Goal: Task Accomplishment & Management: Complete application form

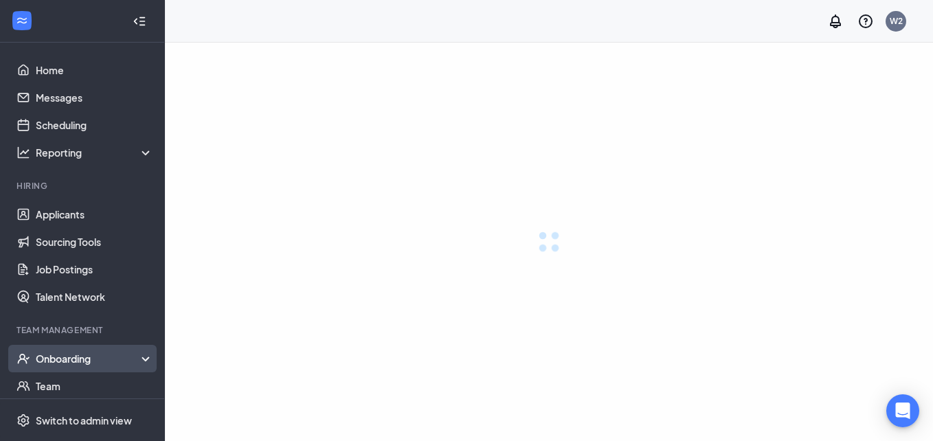
click at [98, 352] on div "Onboarding" at bounding box center [95, 359] width 118 height 14
click at [60, 352] on div "Onboarding" at bounding box center [95, 359] width 118 height 14
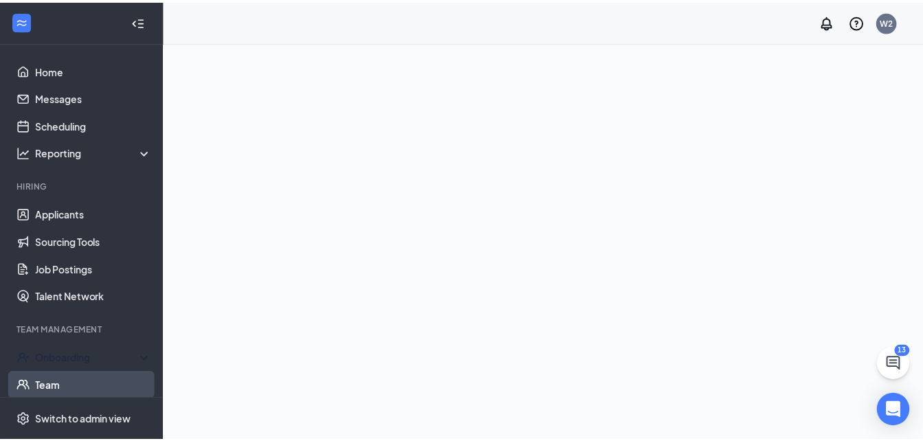
scroll to position [124, 0]
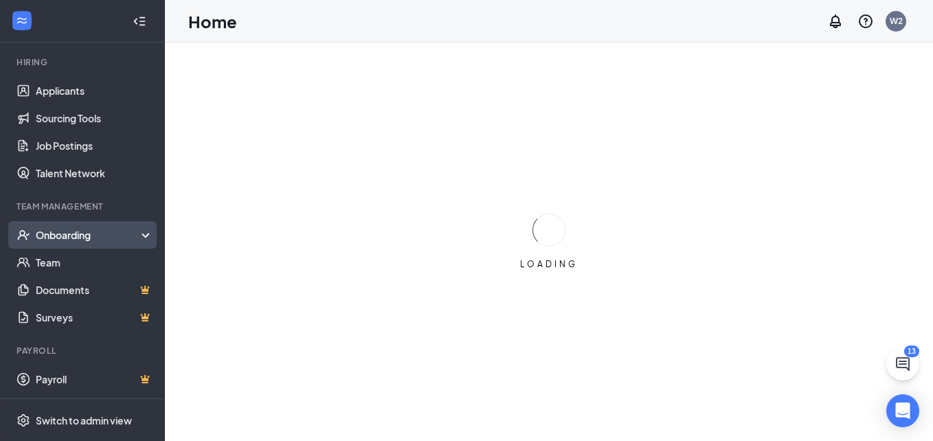
click at [67, 237] on div "Onboarding" at bounding box center [89, 235] width 106 height 14
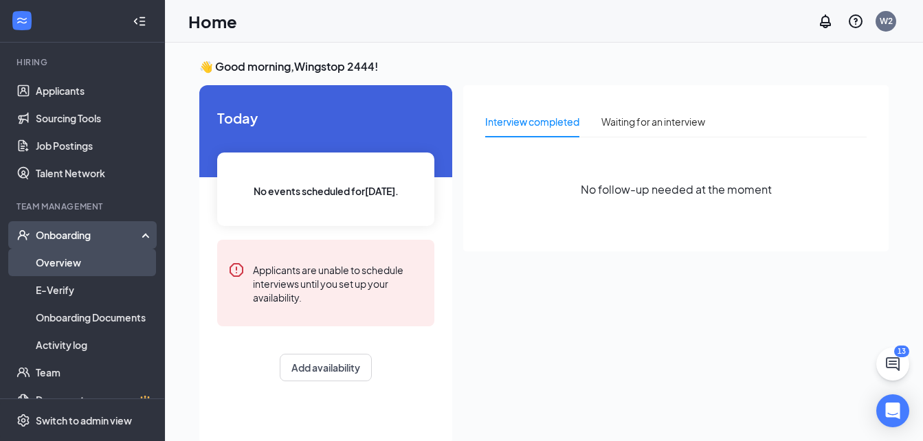
click at [56, 259] on link "Overview" at bounding box center [94, 262] width 117 height 27
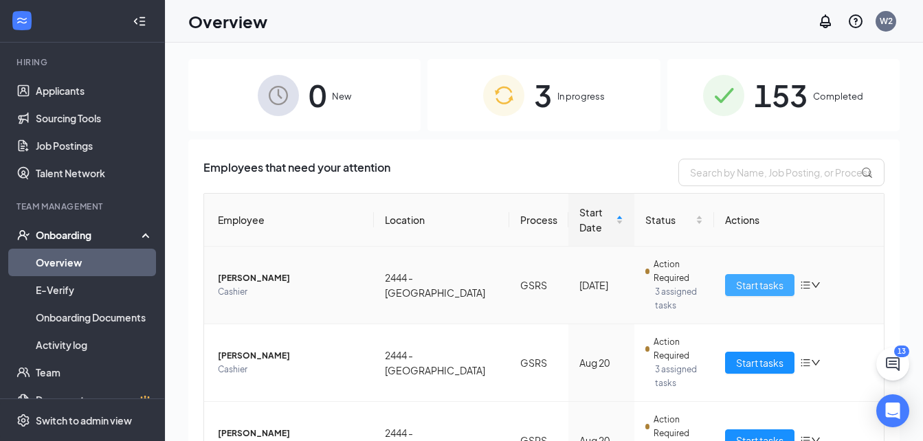
click at [760, 278] on span "Start tasks" at bounding box center [759, 285] width 47 height 15
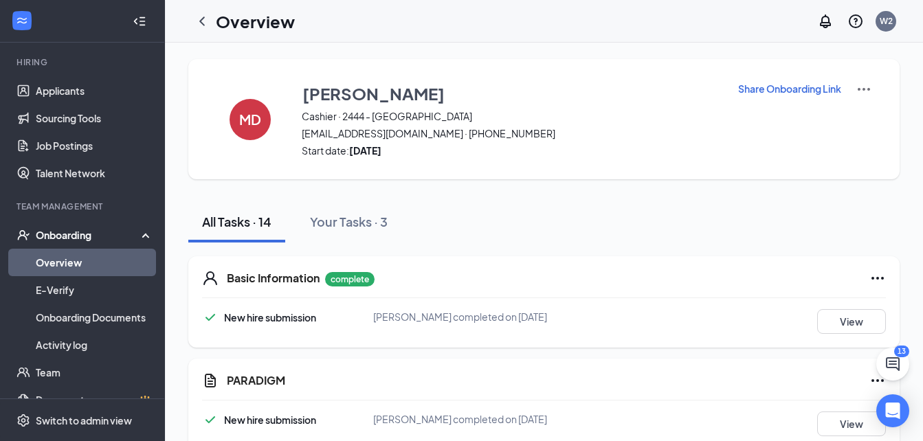
click at [65, 261] on link "Overview" at bounding box center [94, 262] width 117 height 27
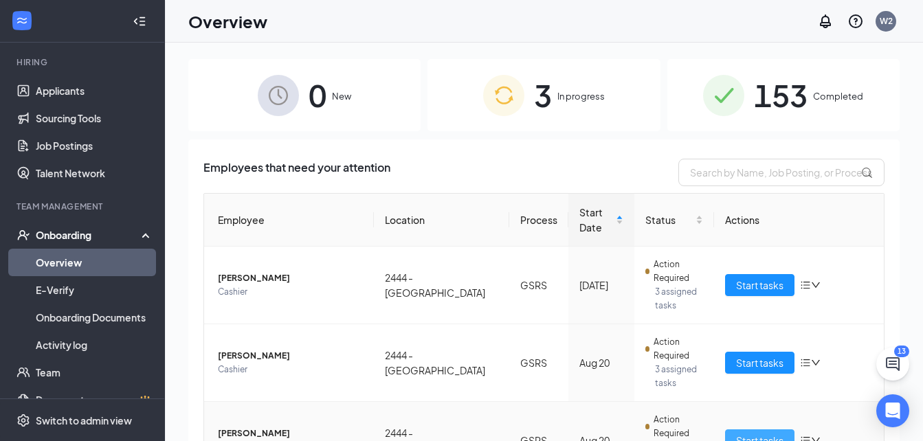
click at [765, 433] on span "Start tasks" at bounding box center [759, 440] width 47 height 15
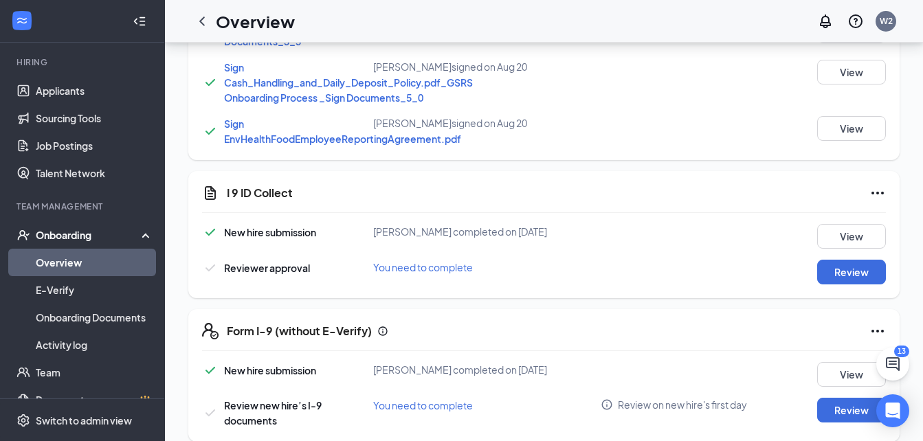
scroll to position [756, 0]
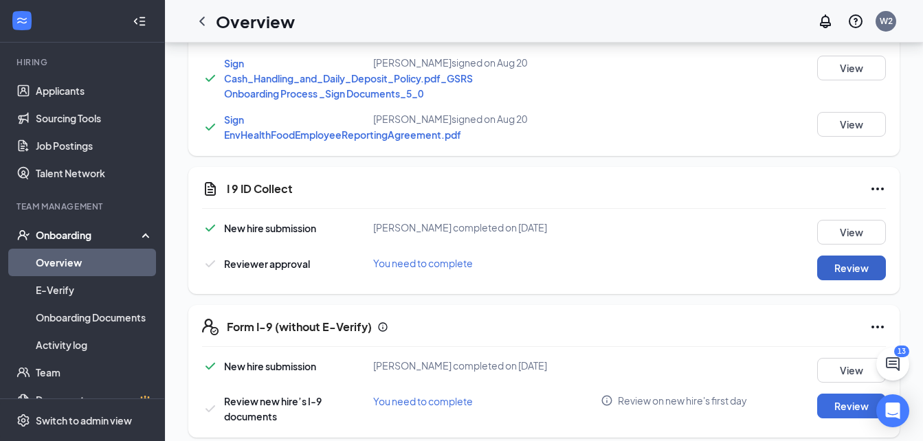
click at [844, 280] on button "Review" at bounding box center [851, 268] width 69 height 25
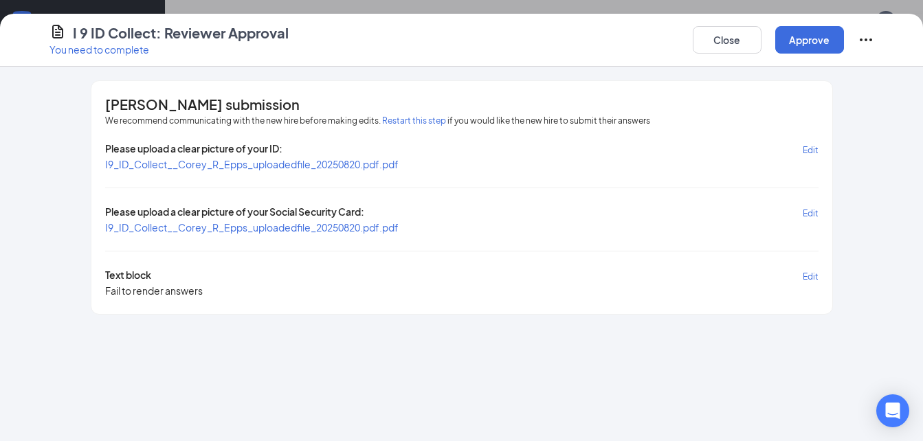
click at [284, 166] on span "I9_ID_Collect__Corey_R_Epps_uploadedfile_20250820.pdf.pdf" at bounding box center [251, 164] width 293 height 12
click at [356, 232] on span "I9_ID_Collect__Corey_R_Epps_uploadedfile_20250820.pdf.pdf" at bounding box center [251, 227] width 293 height 12
click at [805, 42] on button "Approve" at bounding box center [809, 39] width 69 height 27
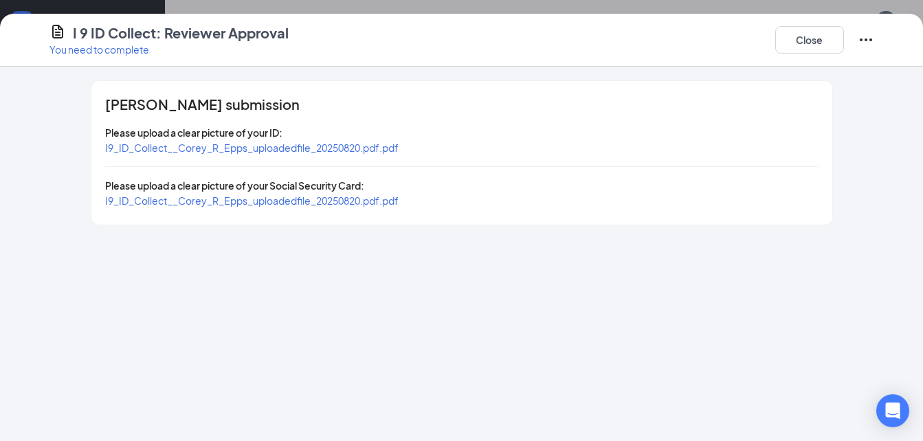
scroll to position [687, 0]
click at [793, 27] on button "Close" at bounding box center [809, 39] width 69 height 27
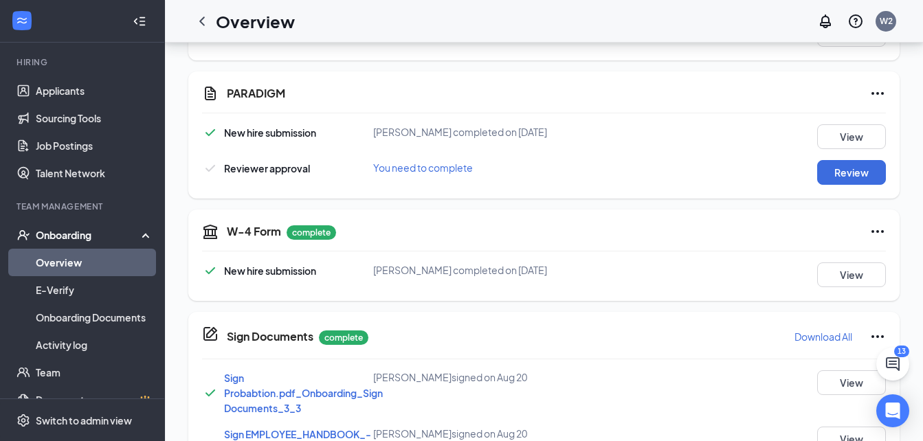
scroll to position [275, 0]
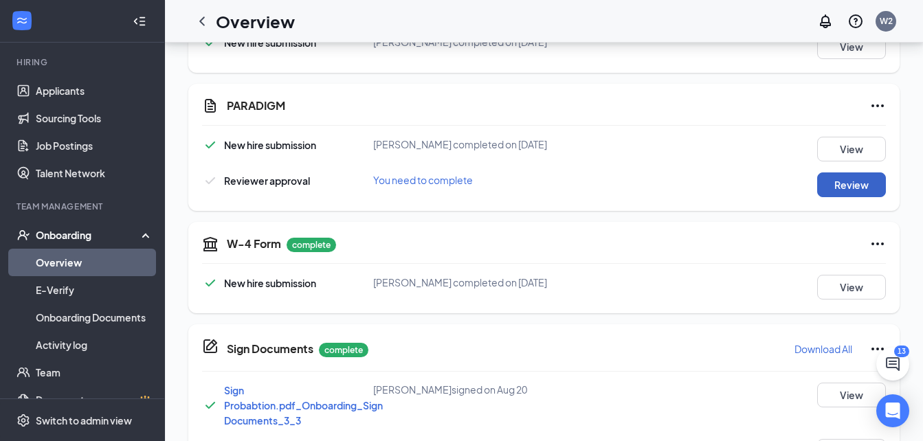
click at [867, 186] on button "Review" at bounding box center [851, 184] width 69 height 25
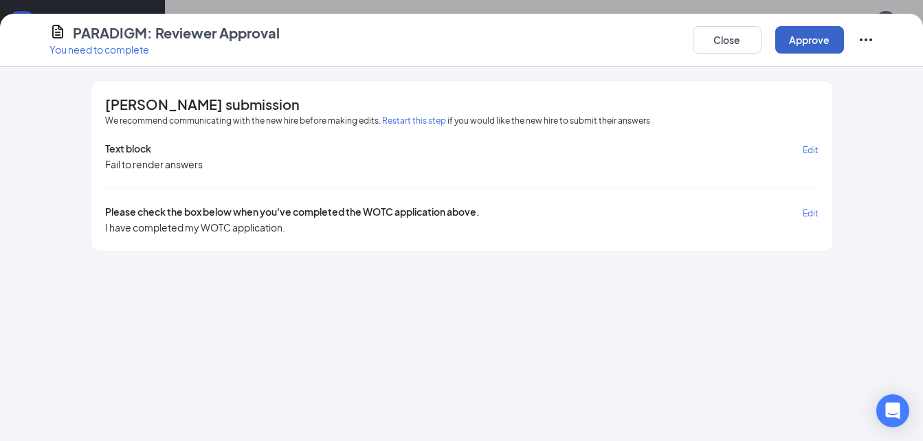
drag, startPoint x: 820, startPoint y: 45, endPoint x: 763, endPoint y: 103, distance: 81.1
click at [815, 48] on button "Approve" at bounding box center [809, 39] width 69 height 27
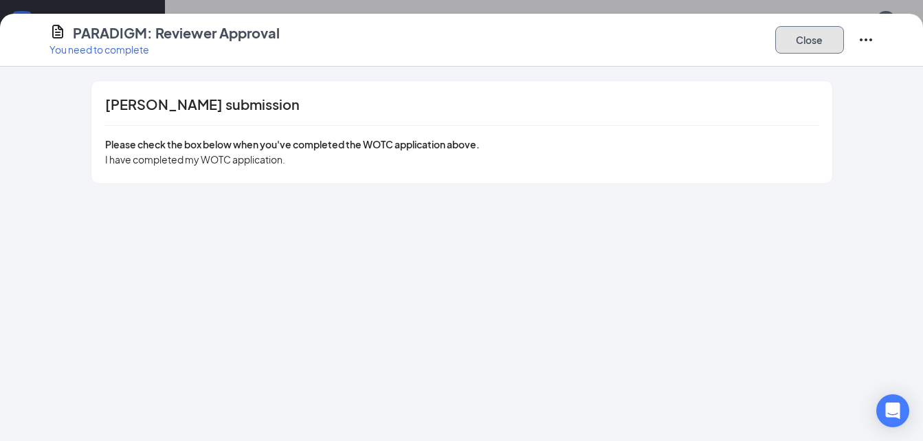
drag, startPoint x: 800, startPoint y: 47, endPoint x: 787, endPoint y: 72, distance: 28.0
click at [795, 49] on button "Close" at bounding box center [809, 39] width 69 height 27
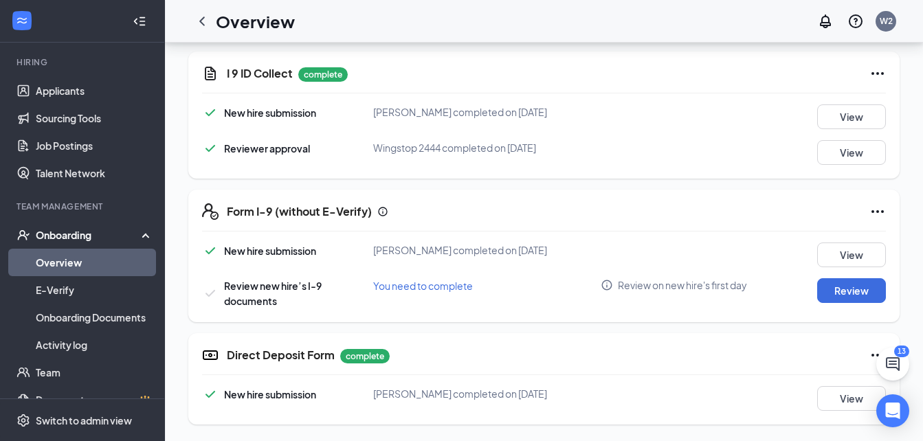
scroll to position [886, 0]
click at [850, 282] on button "Review" at bounding box center [851, 290] width 69 height 25
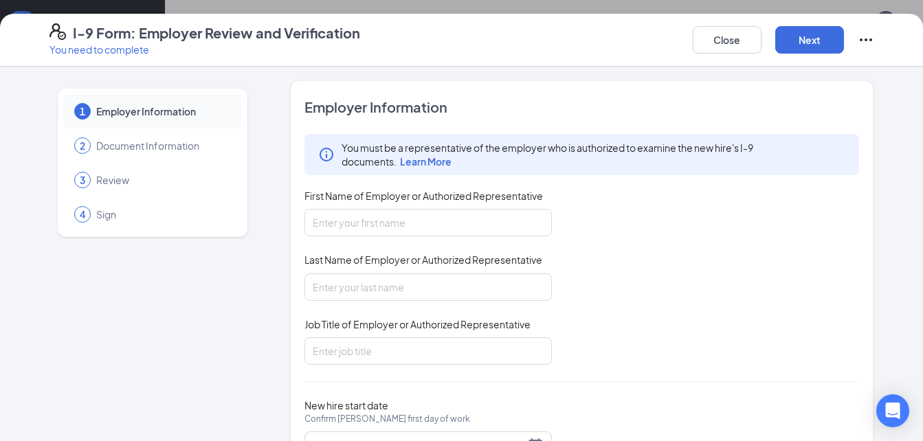
click at [406, 238] on div "You must be a representative of the employer who is authorized to examine the n…" at bounding box center [581, 249] width 555 height 231
click at [404, 227] on input "First Name of Employer or Authorized Representative" at bounding box center [427, 222] width 247 height 27
type input "[PERSON_NAME]"
click at [327, 300] on input "Last Name of Employer or Authorized Representative" at bounding box center [427, 286] width 247 height 27
type input "[PERSON_NAME]"
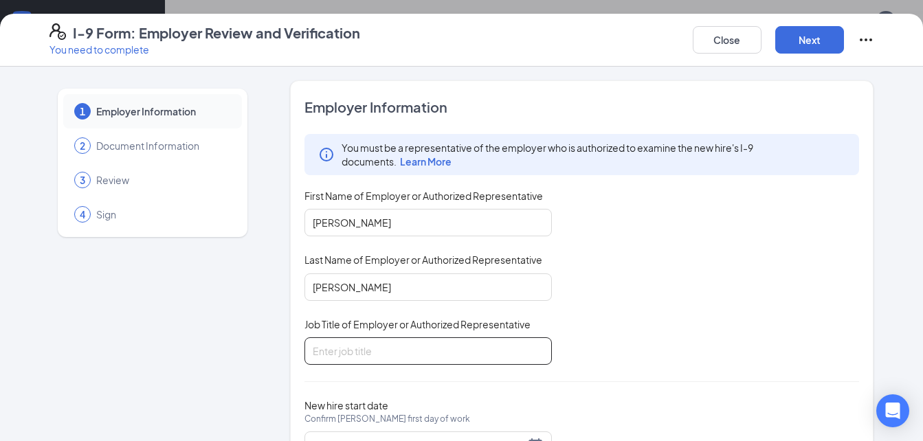
click at [322, 363] on input "Job Title of Employer or Authorized Representative" at bounding box center [427, 350] width 247 height 27
type input "general manager"
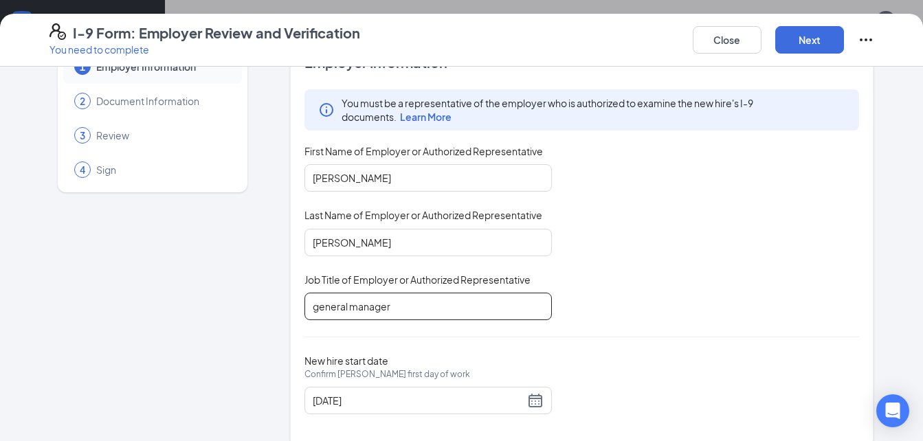
scroll to position [65, 0]
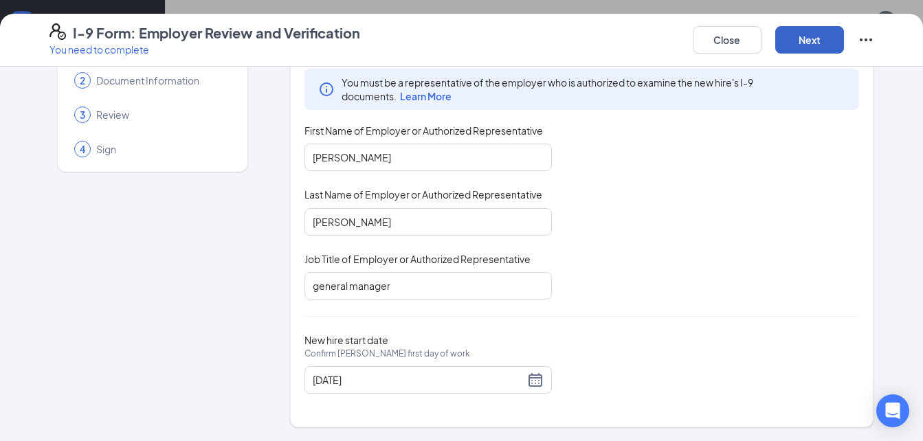
click at [813, 36] on button "Next" at bounding box center [809, 39] width 69 height 27
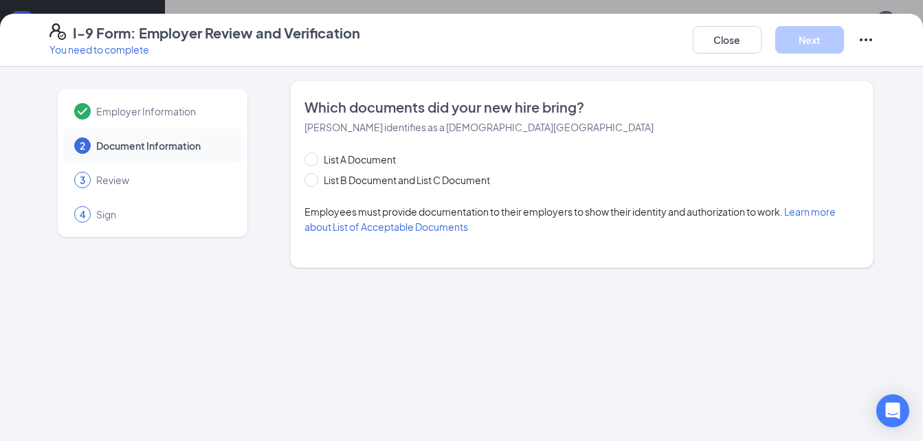
scroll to position [0, 0]
drag, startPoint x: 313, startPoint y: 179, endPoint x: 572, endPoint y: 137, distance: 263.1
click at [314, 180] on span at bounding box center [311, 180] width 14 height 14
click at [314, 180] on input "List B Document and List C Document" at bounding box center [309, 178] width 10 height 10
radio input "true"
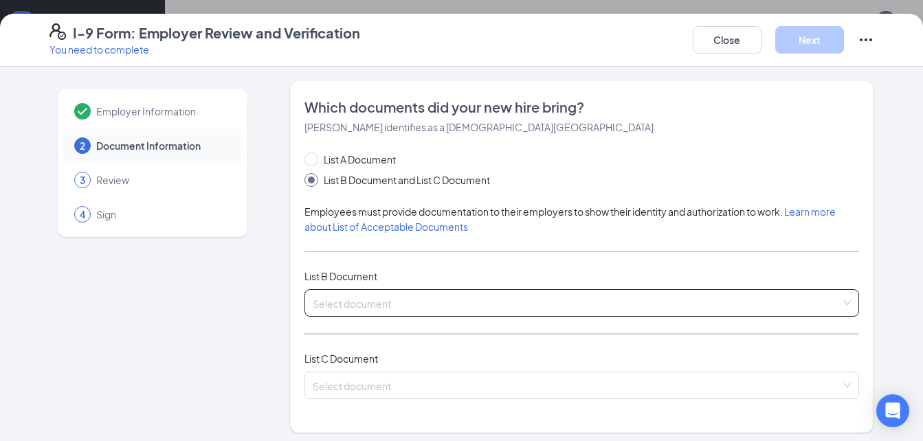
click at [332, 310] on input "search" at bounding box center [577, 300] width 529 height 21
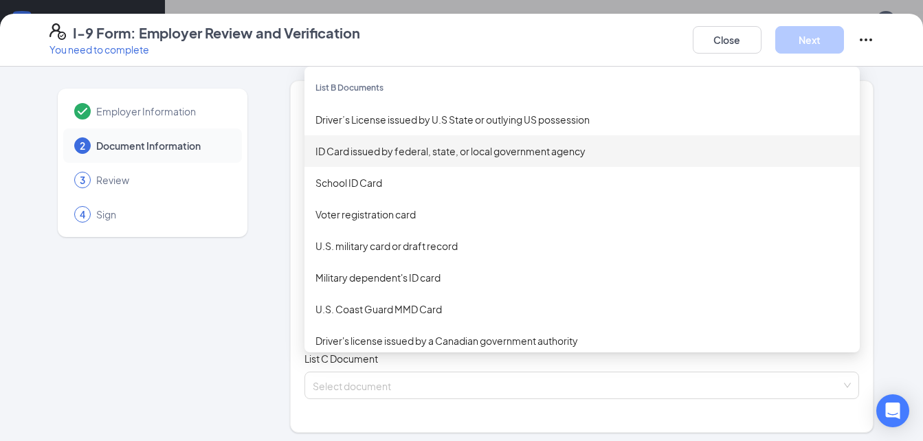
click at [366, 146] on div "ID Card issued by federal, state, or local government agency" at bounding box center [581, 151] width 533 height 15
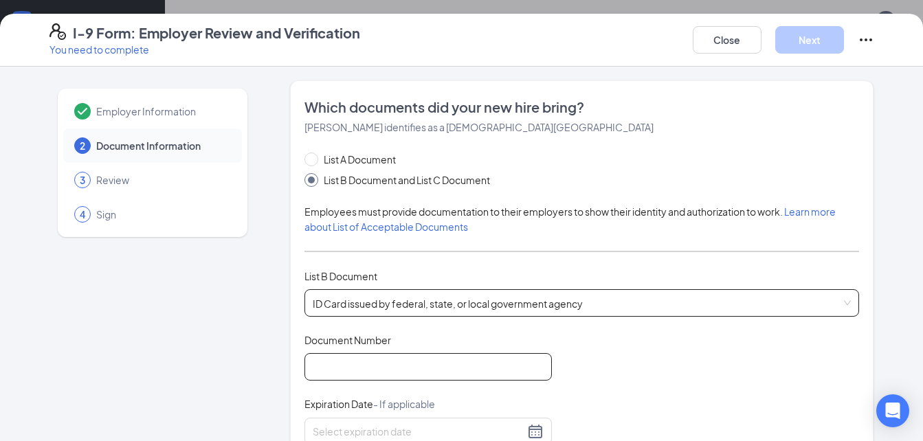
click at [341, 367] on input "Document Number" at bounding box center [427, 366] width 247 height 27
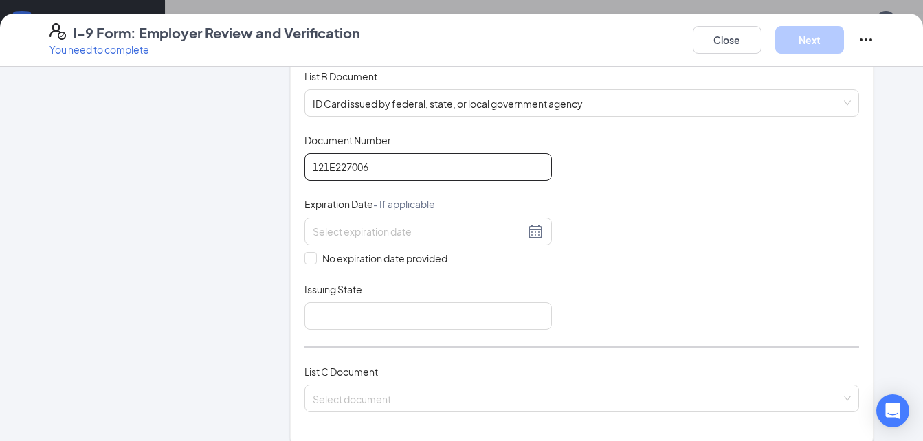
scroll to position [206, 0]
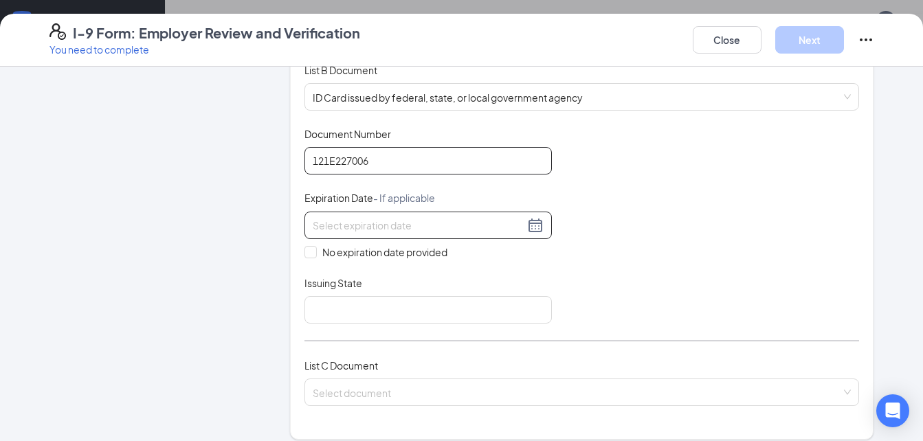
type input "121E227006"
click at [530, 229] on div at bounding box center [428, 225] width 231 height 16
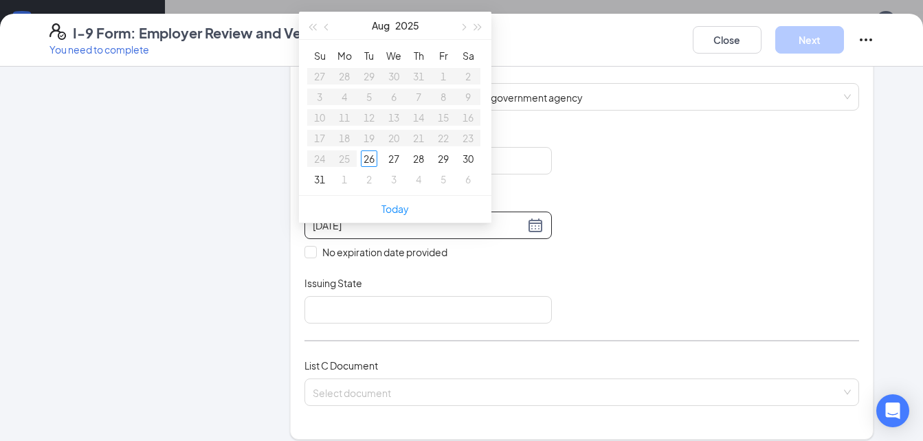
type input "[DATE]"
click at [475, 24] on span "button" at bounding box center [478, 27] width 7 height 7
click at [460, 16] on button "button" at bounding box center [462, 25] width 15 height 27
type input "[DATE]"
click at [480, 12] on button "button" at bounding box center [478, 25] width 15 height 27
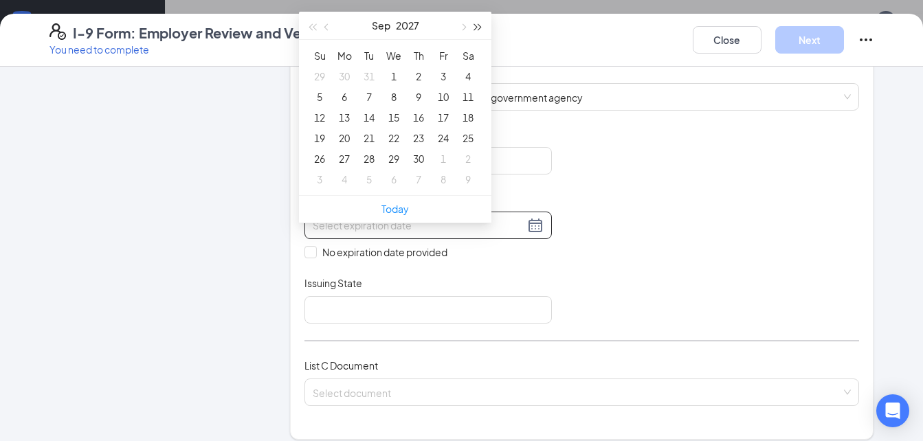
click at [480, 12] on button "button" at bounding box center [478, 25] width 15 height 27
type input "[DATE]"
click at [396, 150] on div "26" at bounding box center [393, 158] width 16 height 16
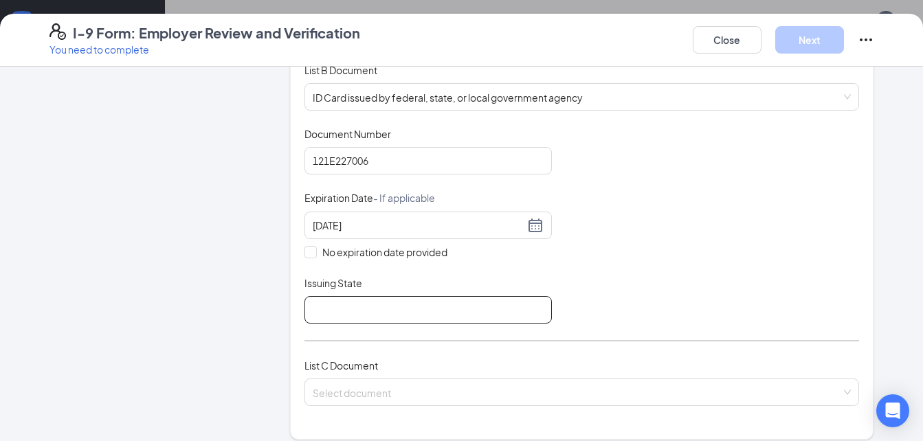
click at [319, 302] on input "Issuing State" at bounding box center [427, 309] width 247 height 27
type input "[US_STATE]"
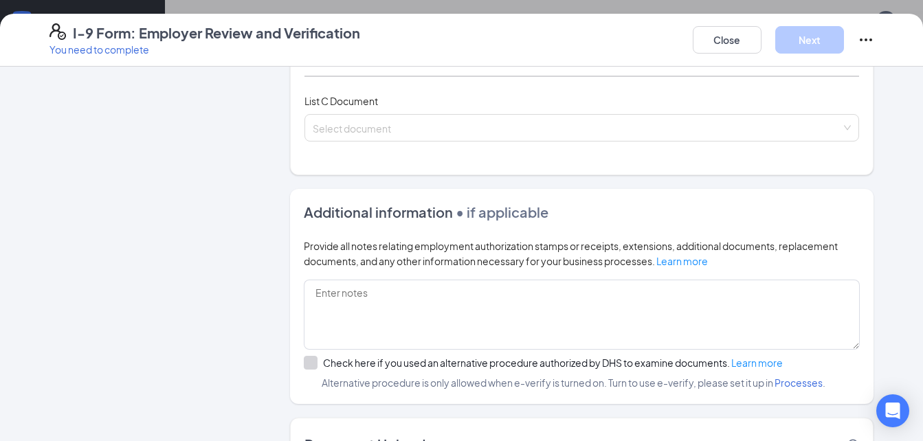
scroll to position [481, 0]
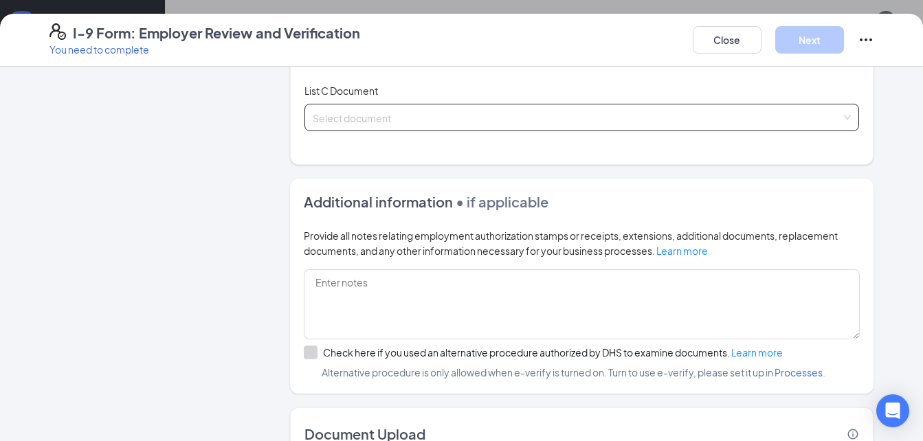
click at [389, 115] on input "search" at bounding box center [577, 114] width 529 height 21
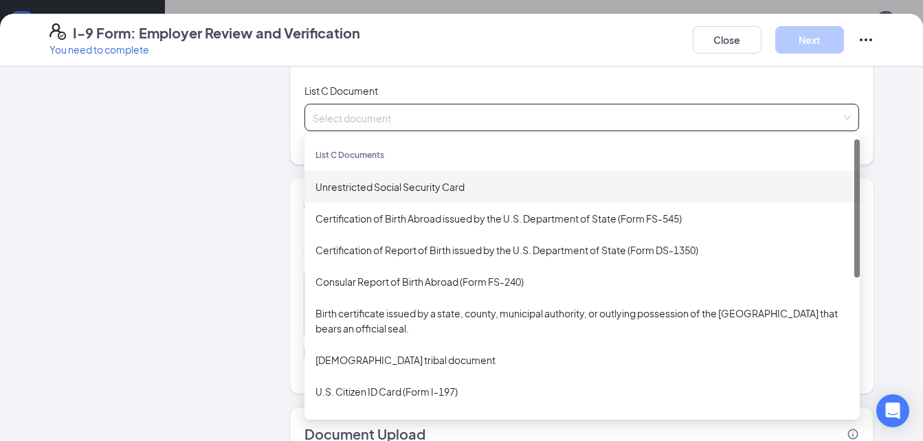
click at [359, 189] on div "Unrestricted Social Security Card" at bounding box center [581, 186] width 533 height 15
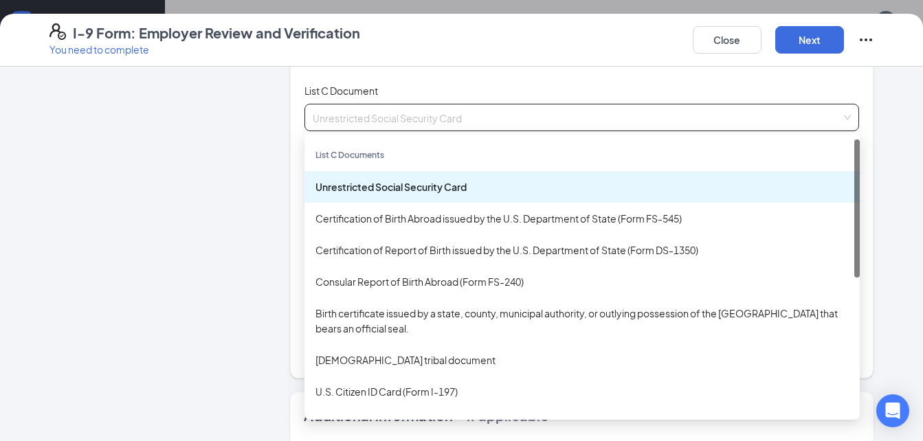
click at [358, 189] on div "Unrestricted Social Security Card" at bounding box center [581, 186] width 533 height 15
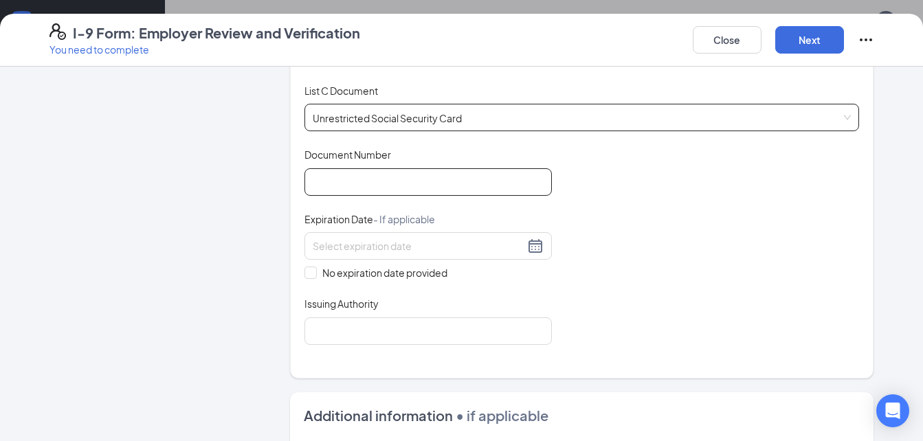
click at [355, 174] on input "Document Number" at bounding box center [427, 181] width 247 height 27
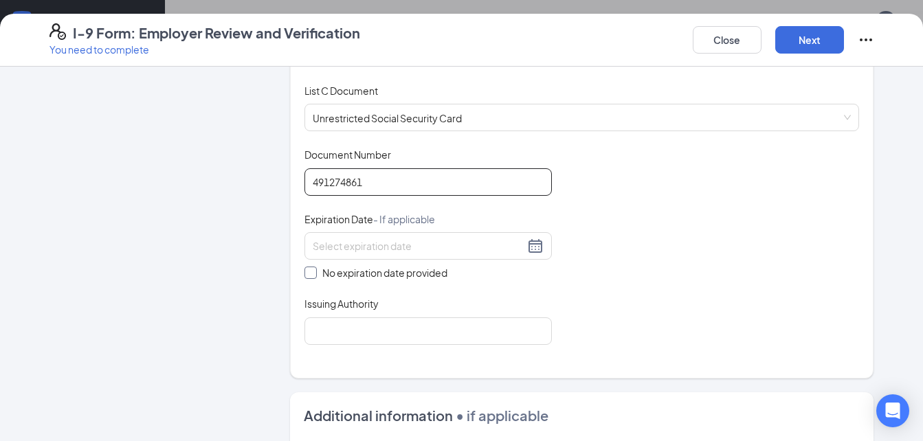
type input "491274861"
click at [304, 277] on span at bounding box center [310, 273] width 12 height 12
click at [304, 276] on input "No expiration date provided" at bounding box center [309, 272] width 10 height 10
checkbox input "true"
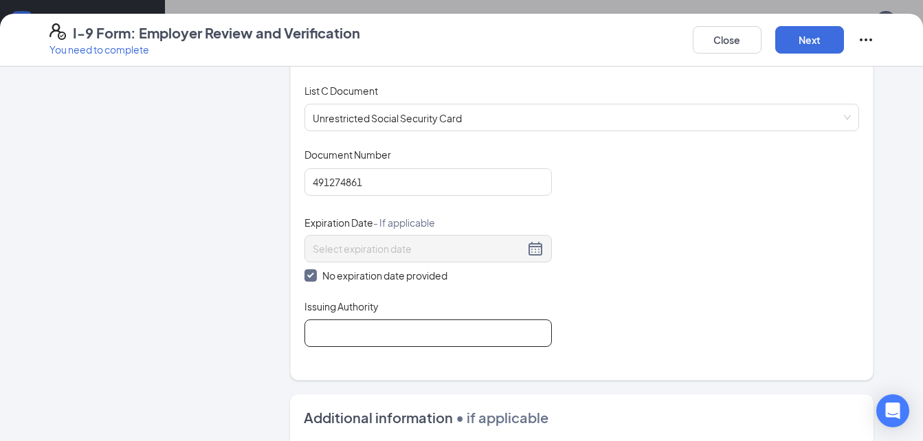
click at [345, 330] on input "Issuing Authority" at bounding box center [427, 332] width 247 height 27
type input "[GEOGRAPHIC_DATA]"
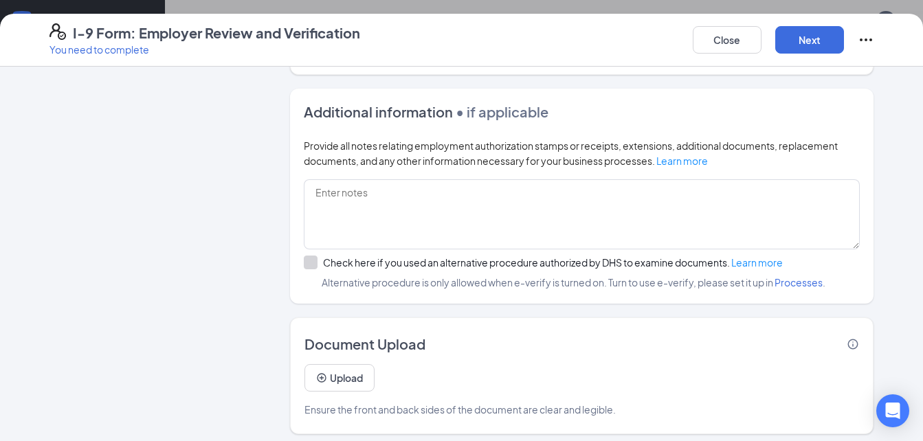
scroll to position [793, 0]
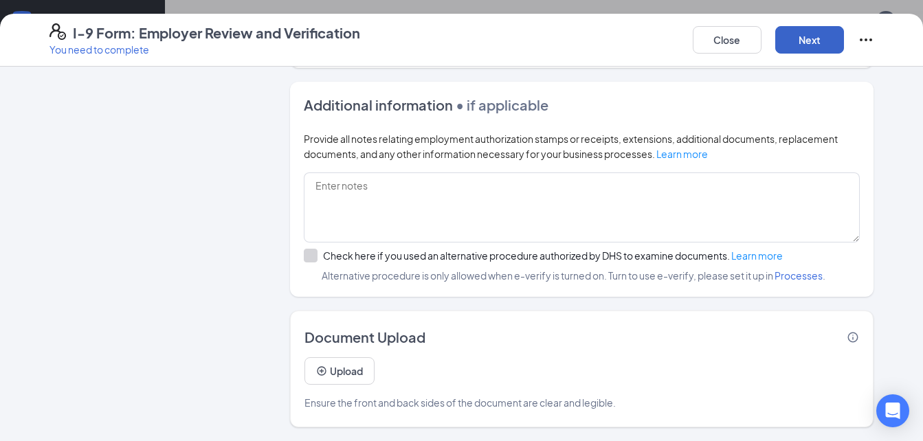
click at [817, 37] on button "Next" at bounding box center [809, 39] width 69 height 27
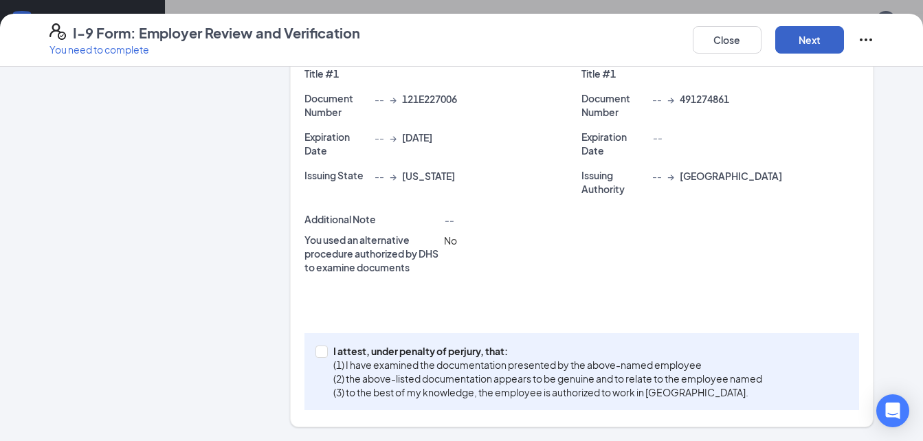
scroll to position [337, 0]
drag, startPoint x: 320, startPoint y: 351, endPoint x: 330, endPoint y: 351, distance: 9.6
click at [321, 352] on span at bounding box center [321, 352] width 12 height 12
click at [321, 352] on input "I attest, under penalty of [PERSON_NAME], that: (1) I have examined the documen…" at bounding box center [320, 351] width 10 height 10
checkbox input "true"
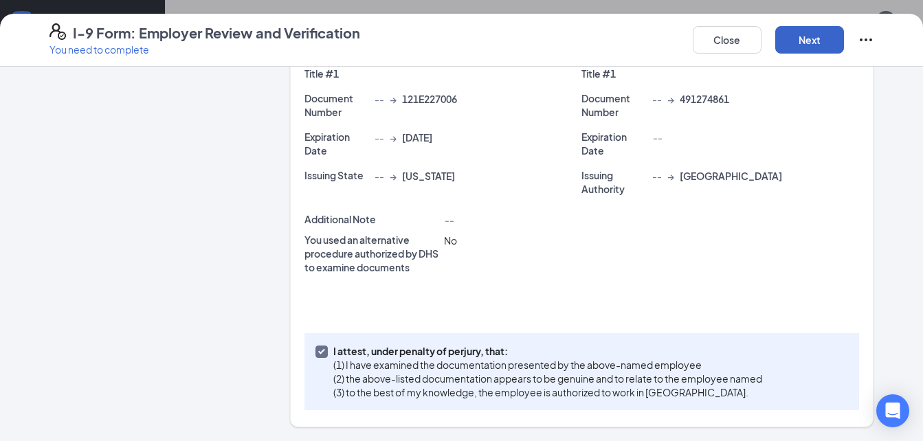
click at [779, 38] on button "Next" at bounding box center [809, 39] width 69 height 27
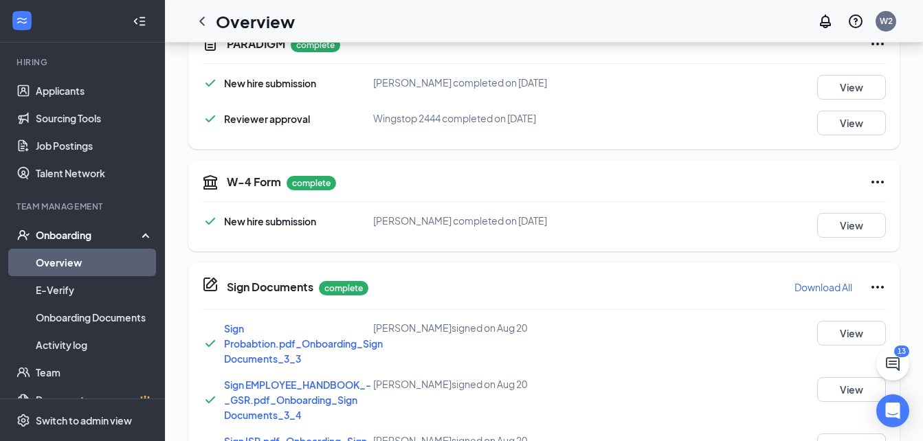
scroll to position [0, 0]
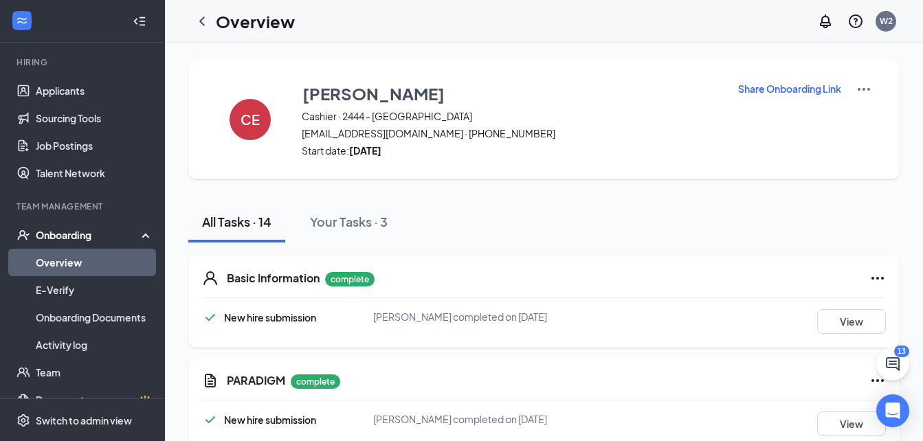
click at [76, 260] on link "Overview" at bounding box center [94, 262] width 117 height 27
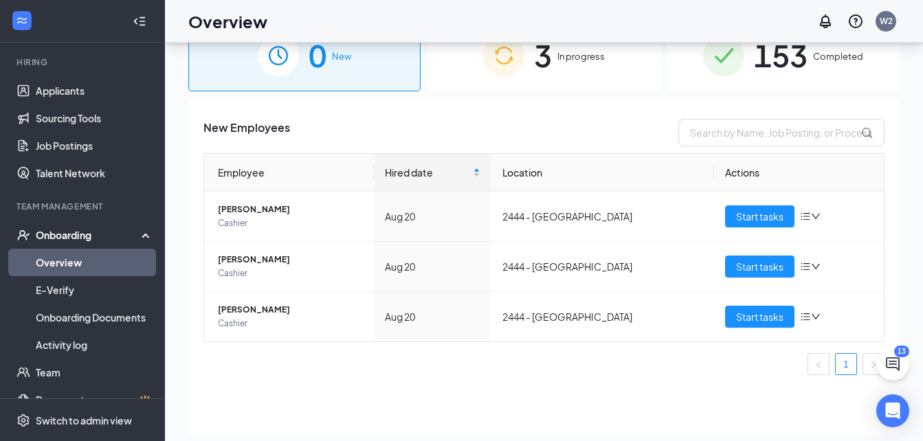
scroll to position [62, 0]
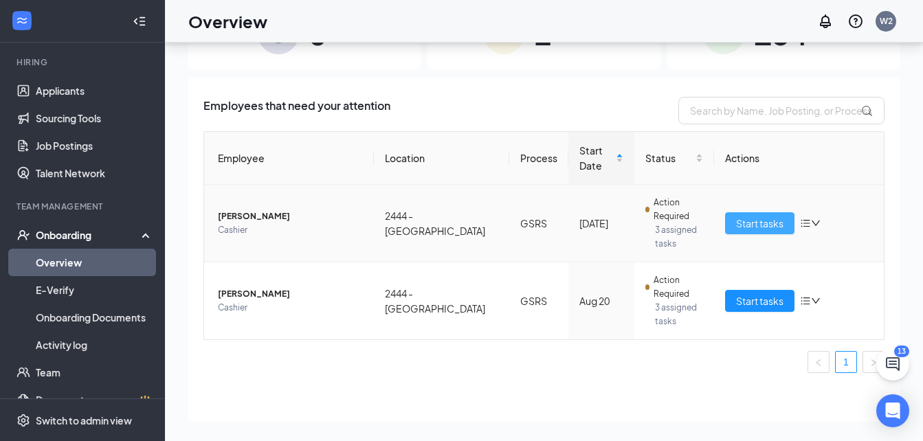
click at [754, 216] on span "Start tasks" at bounding box center [759, 223] width 47 height 15
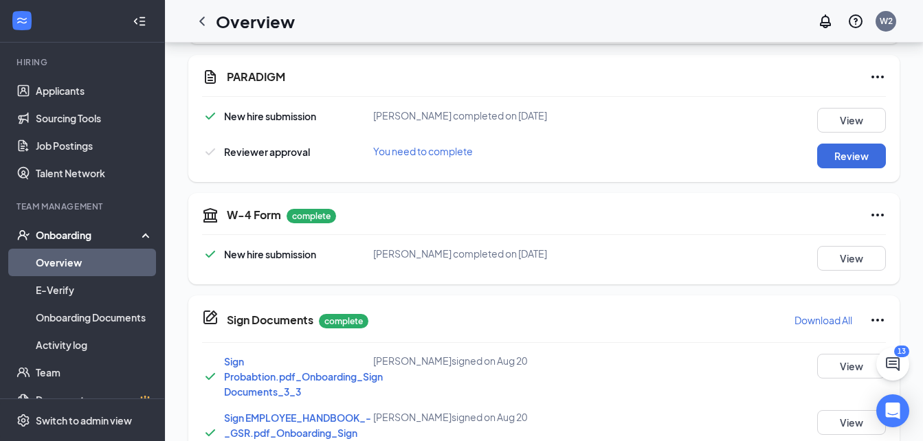
scroll to position [275, 0]
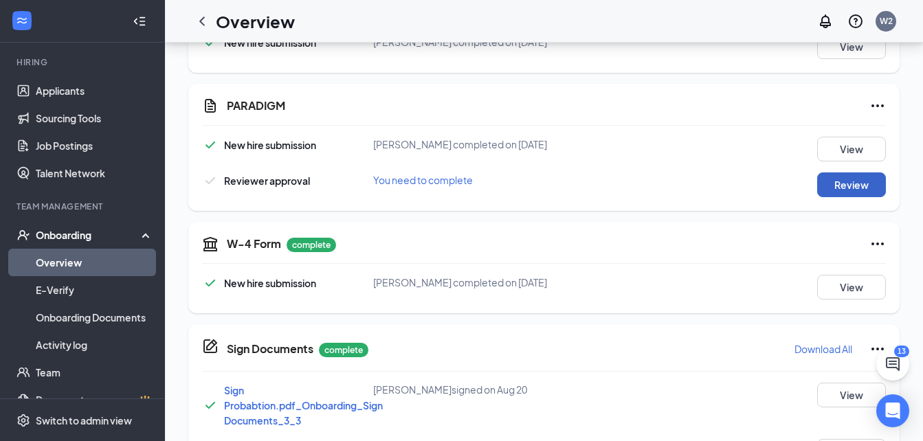
click at [872, 185] on button "Review" at bounding box center [851, 184] width 69 height 25
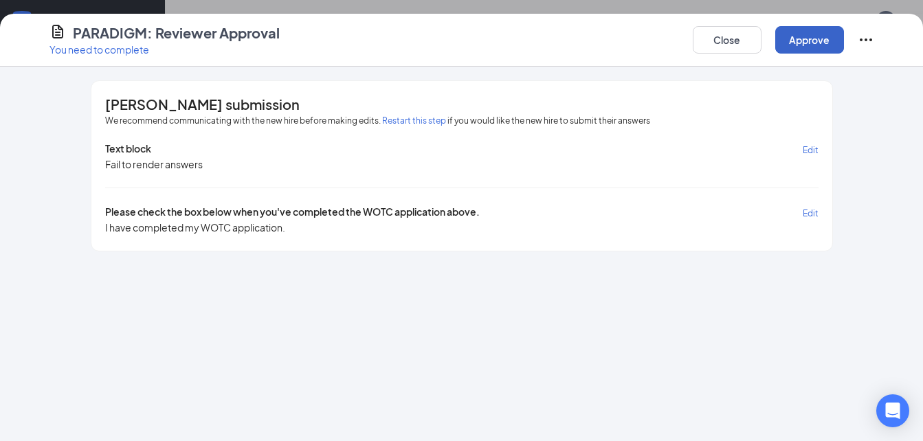
drag, startPoint x: 802, startPoint y: 36, endPoint x: 781, endPoint y: 43, distance: 21.7
click at [802, 36] on button "Approve" at bounding box center [809, 39] width 69 height 27
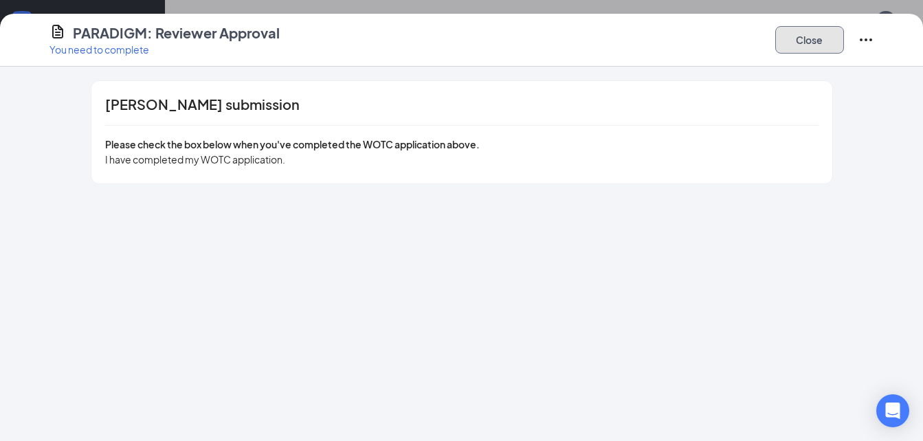
click at [804, 37] on button "Close" at bounding box center [809, 39] width 69 height 27
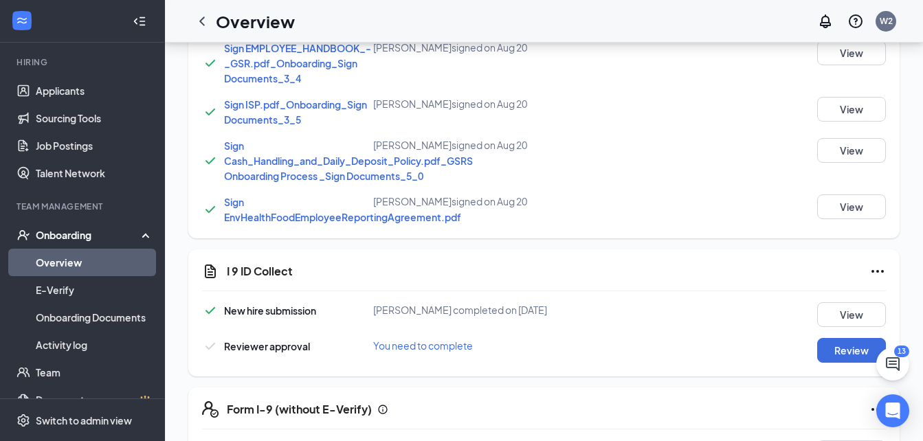
scroll to position [824, 0]
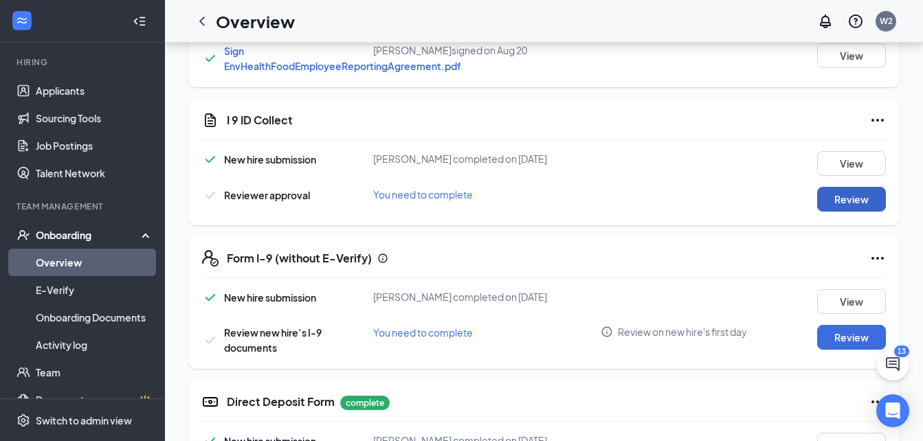
click at [863, 212] on button "Review" at bounding box center [851, 199] width 69 height 25
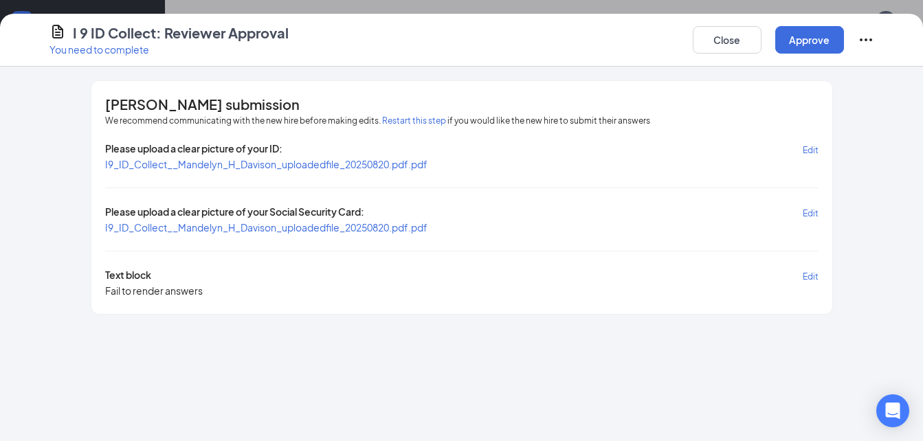
click at [284, 168] on span "I9_ID_Collect__Mandelyn_H_Davison_uploadedfile_20250820.pdf.pdf" at bounding box center [266, 164] width 322 height 12
click at [252, 231] on span "I9_ID_Collect__Mandelyn_H_Davison_uploadedfile_20250820.pdf.pdf" at bounding box center [266, 227] width 322 height 12
drag, startPoint x: 816, startPoint y: 40, endPoint x: 686, endPoint y: 78, distance: 136.1
click at [810, 40] on button "Approve" at bounding box center [809, 39] width 69 height 27
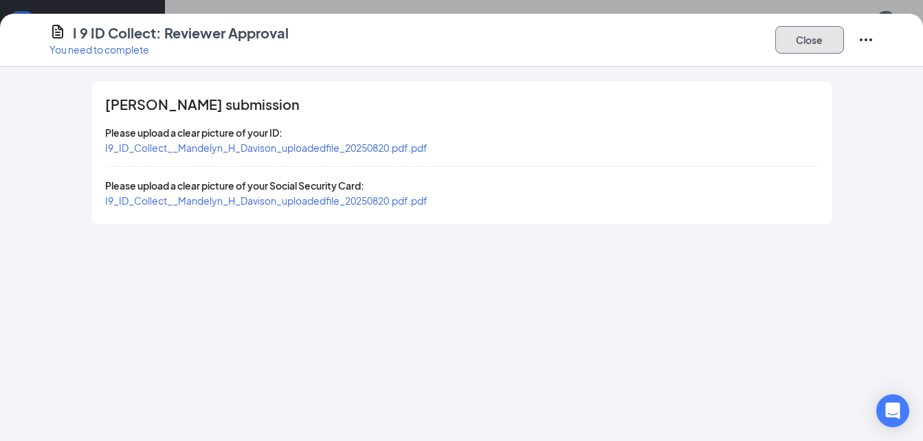
drag, startPoint x: 822, startPoint y: 37, endPoint x: 615, endPoint y: 266, distance: 308.3
click at [822, 38] on button "Close" at bounding box center [809, 39] width 69 height 27
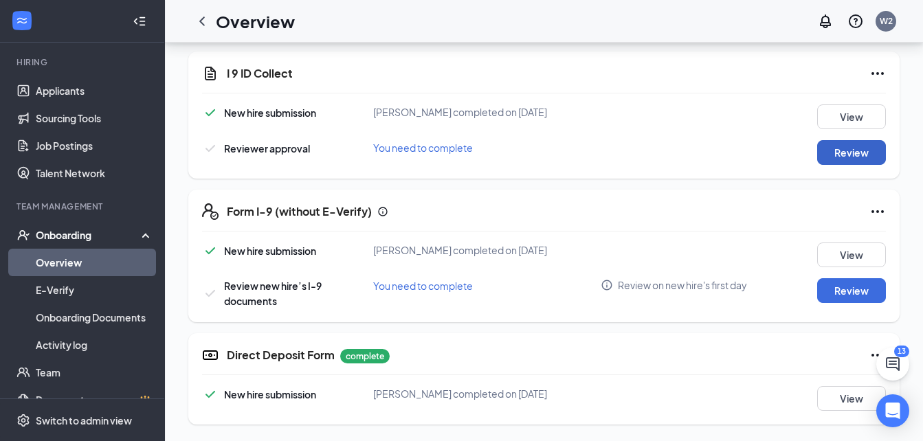
scroll to position [886, 0]
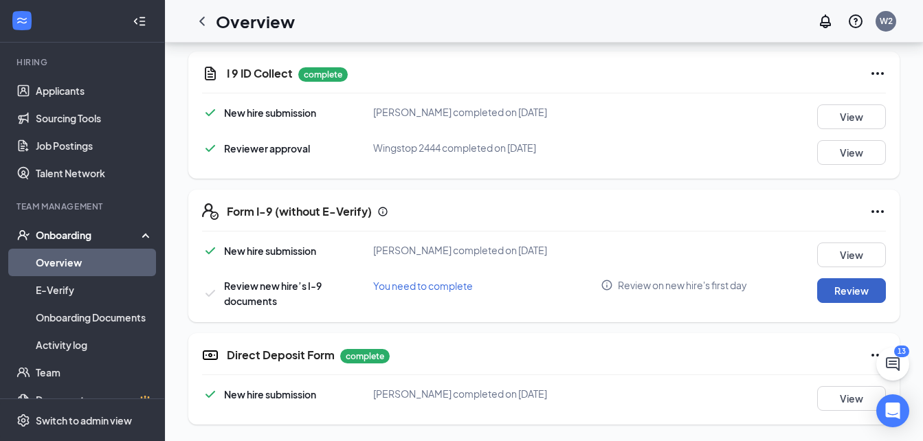
click at [841, 286] on button "Review" at bounding box center [851, 290] width 69 height 25
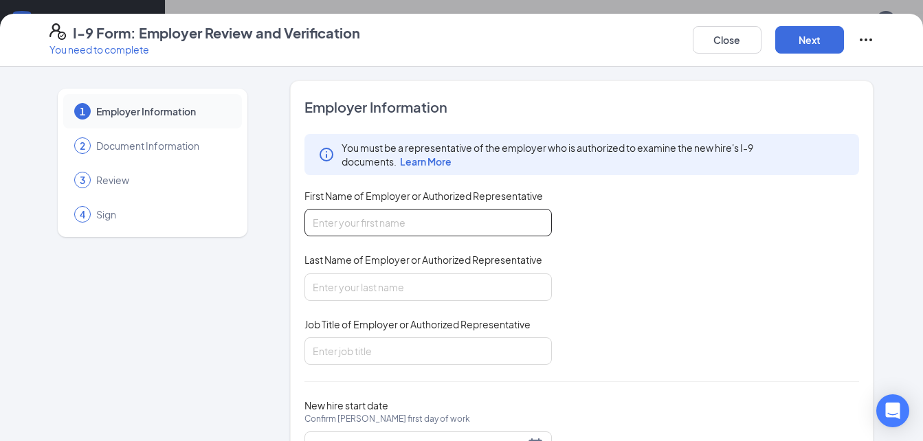
click at [434, 225] on input "First Name of Employer or Authorized Representative" at bounding box center [427, 222] width 247 height 27
type input "[PERSON_NAME]"
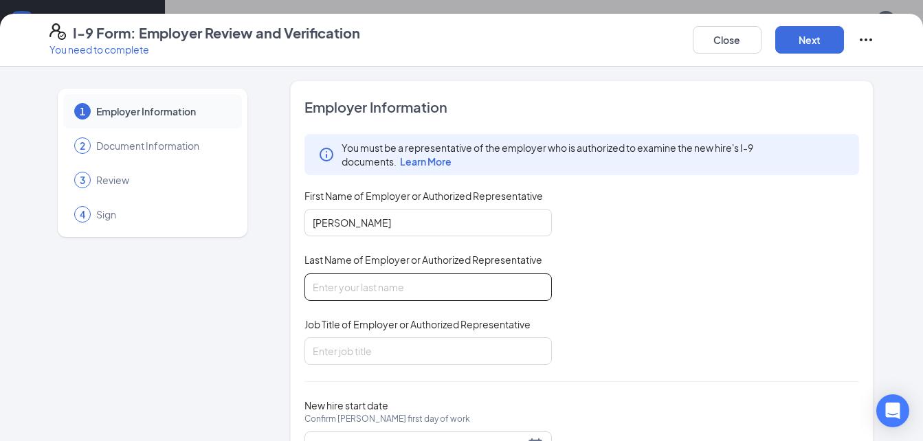
click at [385, 297] on input "Last Name of Employer or Authorized Representative" at bounding box center [427, 286] width 247 height 27
type input "[PERSON_NAME]"
click at [361, 359] on input "Job Title of Employer or Authorized Representative" at bounding box center [427, 350] width 247 height 27
type input "general manager"
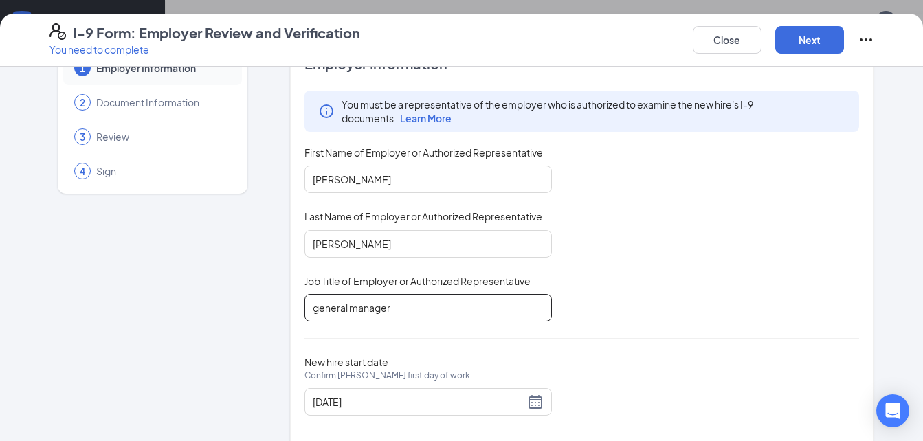
scroll to position [65, 0]
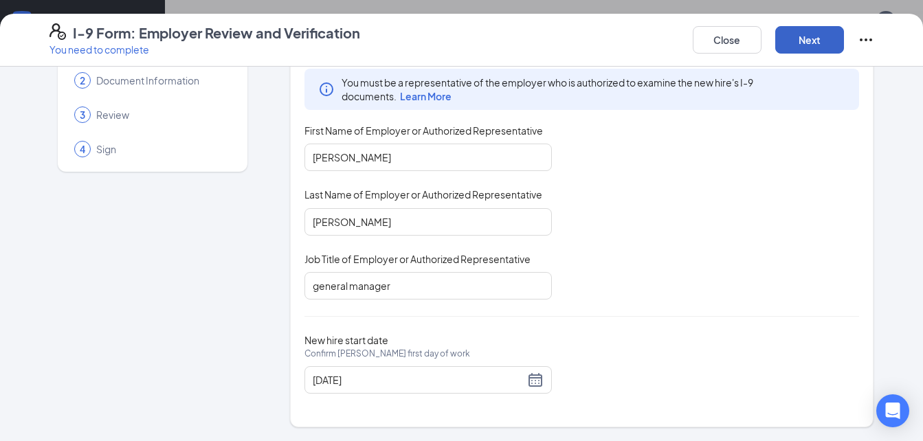
click at [805, 45] on button "Next" at bounding box center [809, 39] width 69 height 27
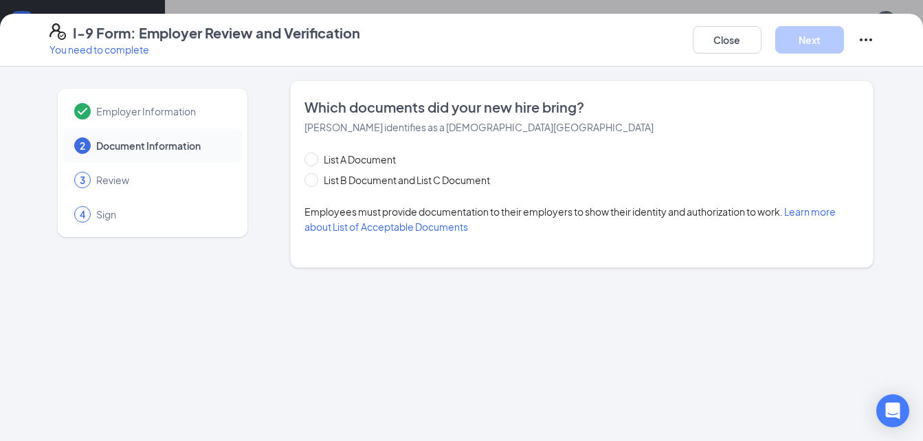
scroll to position [0, 0]
click at [314, 181] on span at bounding box center [311, 180] width 14 height 14
click at [314, 181] on input "List B Document and List C Document" at bounding box center [309, 178] width 10 height 10
radio input "true"
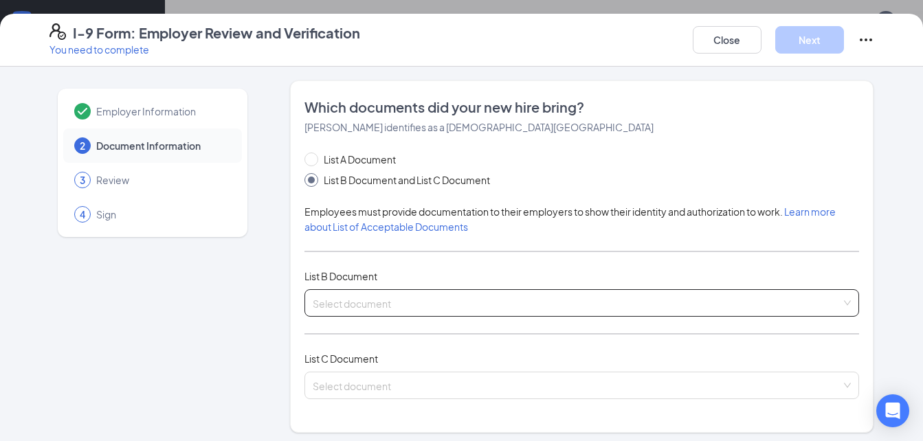
click at [324, 308] on input "search" at bounding box center [577, 300] width 529 height 21
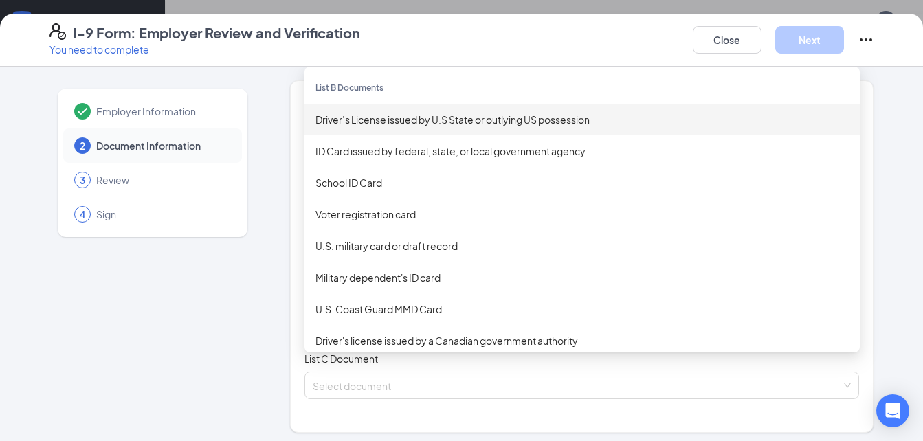
click at [353, 126] on div "Driver’s License issued by U.S State or outlying US possession" at bounding box center [581, 119] width 533 height 15
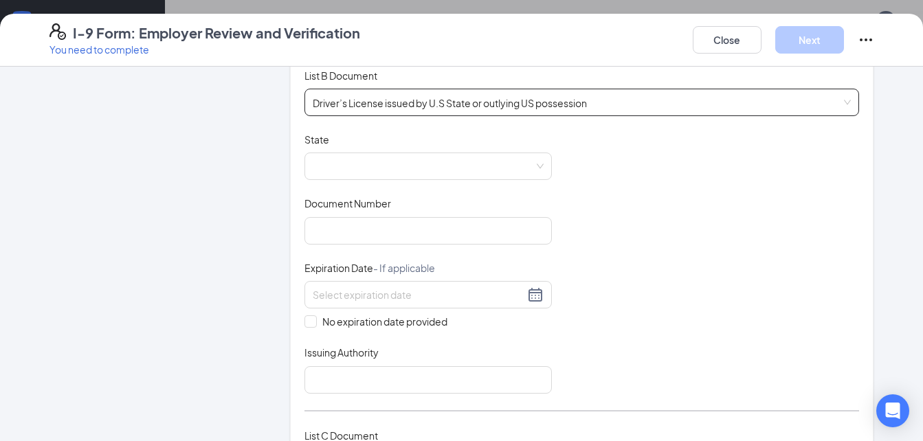
scroll to position [206, 0]
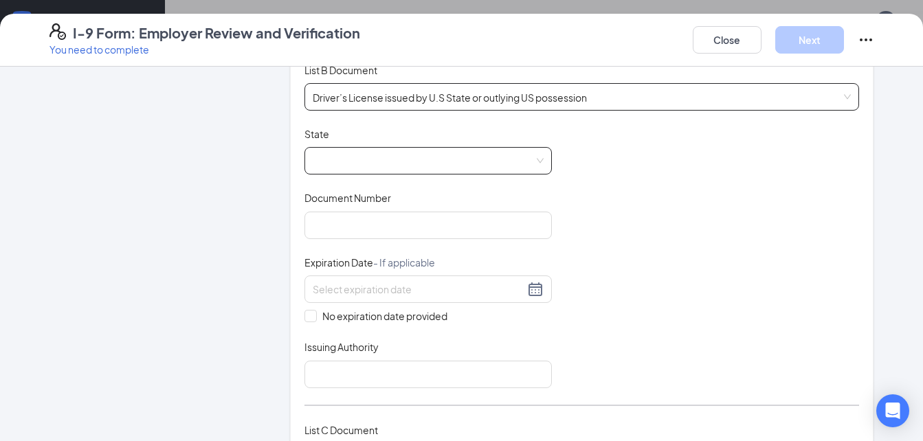
click at [351, 159] on span at bounding box center [428, 161] width 231 height 26
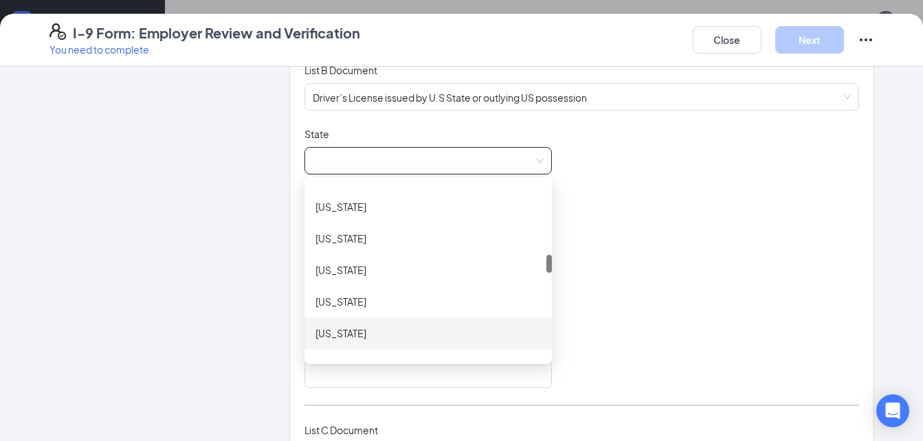
scroll to position [756, 0]
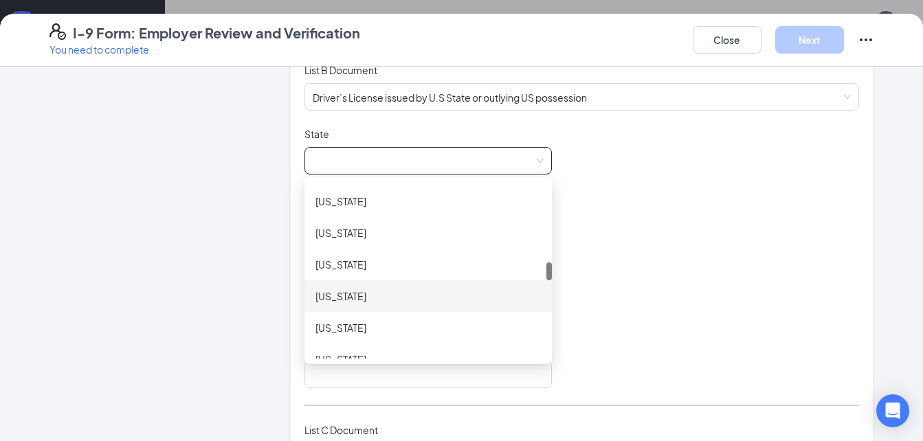
click at [328, 296] on div "[US_STATE]" at bounding box center [427, 296] width 225 height 15
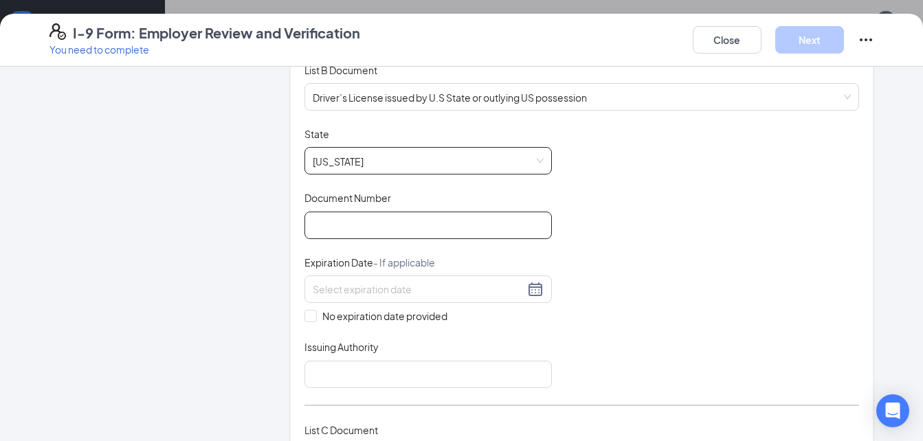
click at [337, 232] on input "Document Number" at bounding box center [427, 225] width 247 height 27
type input "1"
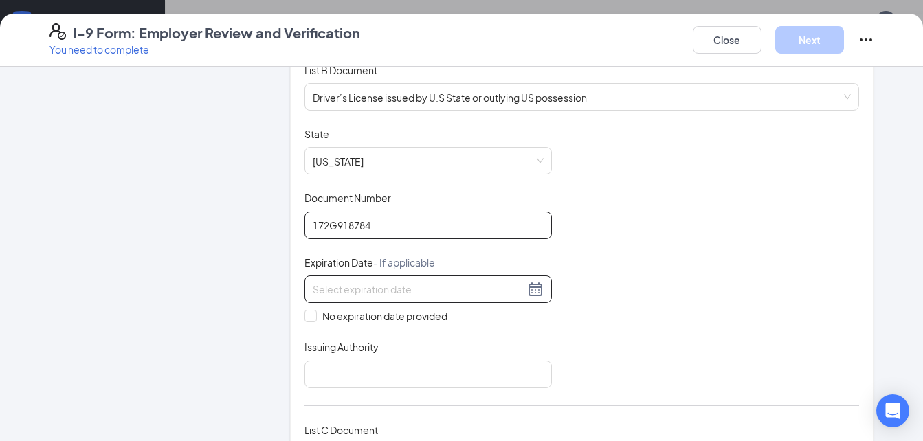
type input "172G918784"
click at [378, 286] on input at bounding box center [419, 289] width 212 height 15
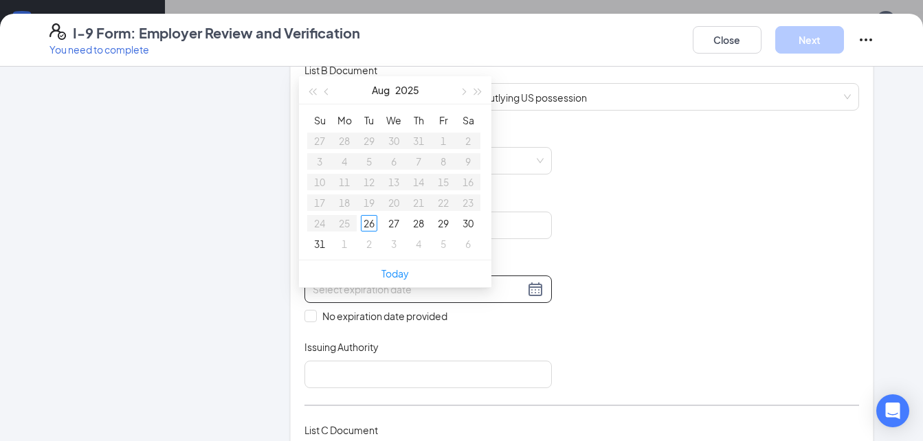
type input "[DATE]"
drag, startPoint x: 475, startPoint y: 76, endPoint x: 463, endPoint y: 80, distance: 12.6
click at [475, 89] on span "button" at bounding box center [478, 92] width 7 height 7
type input "[DATE]"
click at [332, 77] on button "button" at bounding box center [326, 89] width 15 height 27
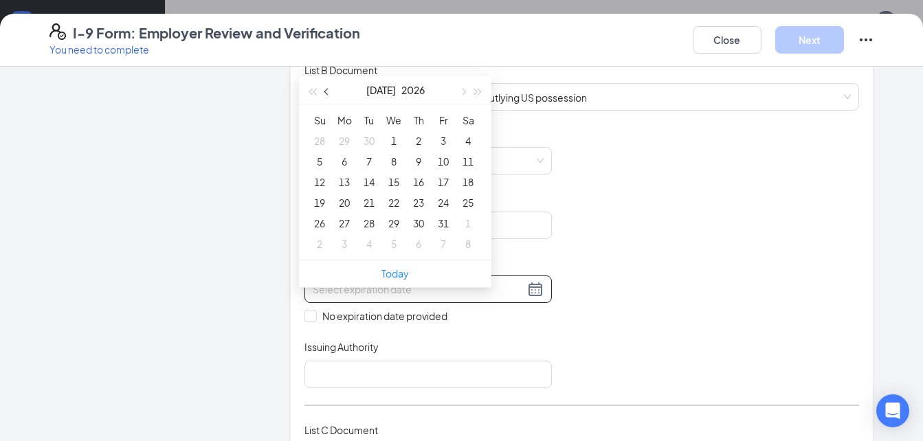
click at [330, 78] on button "button" at bounding box center [326, 89] width 15 height 27
click at [461, 89] on span "button" at bounding box center [462, 92] width 7 height 7
type input "[DATE]"
click at [368, 194] on div "23" at bounding box center [369, 202] width 16 height 16
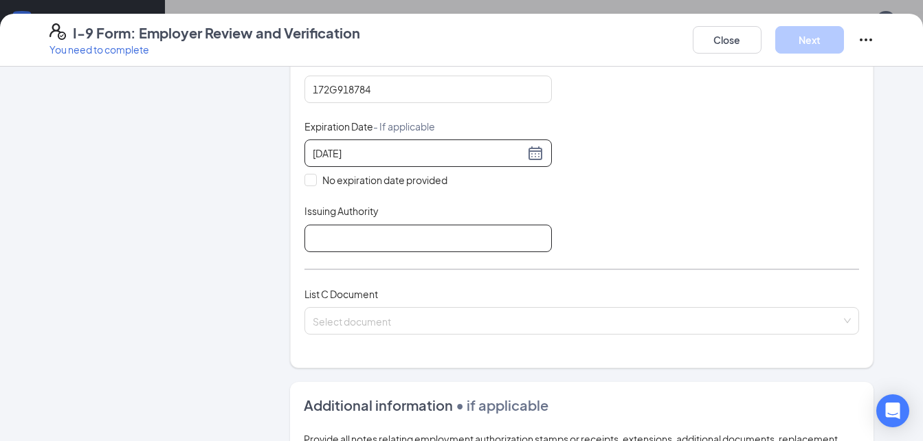
scroll to position [343, 0]
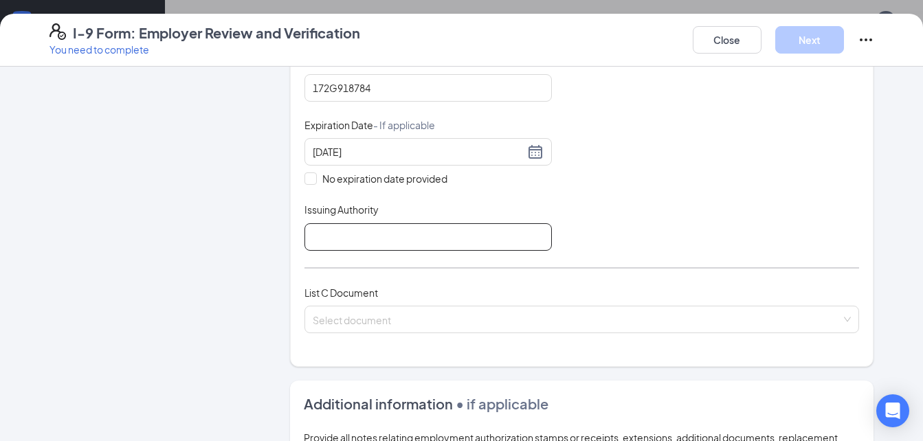
click at [333, 234] on input "Issuing Authority" at bounding box center [427, 236] width 247 height 27
type input "[US_STATE]"
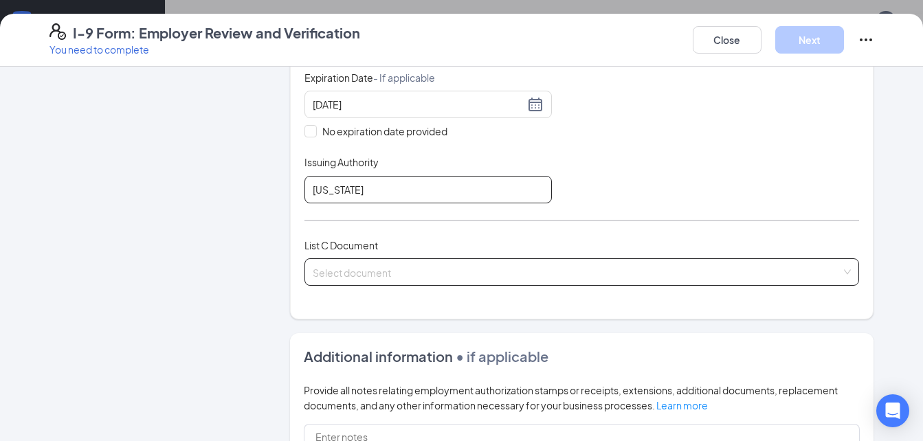
scroll to position [412, 0]
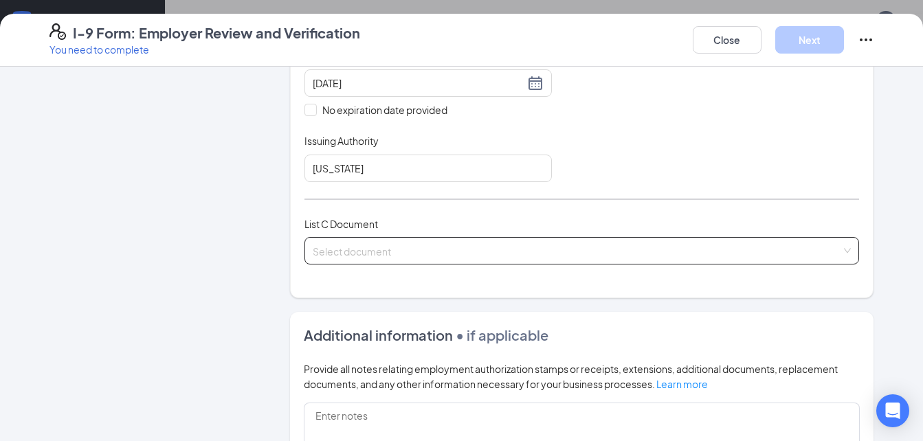
click at [361, 250] on input "search" at bounding box center [577, 248] width 529 height 21
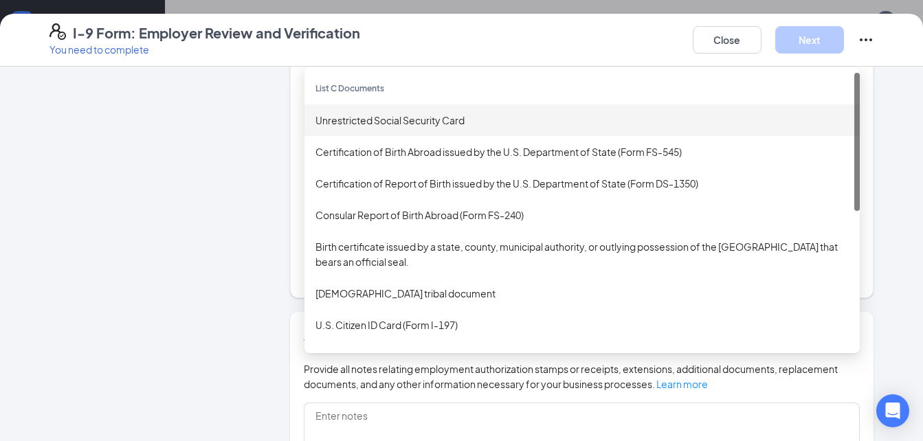
click at [373, 122] on div "Unrestricted Social Security Card" at bounding box center [581, 120] width 533 height 15
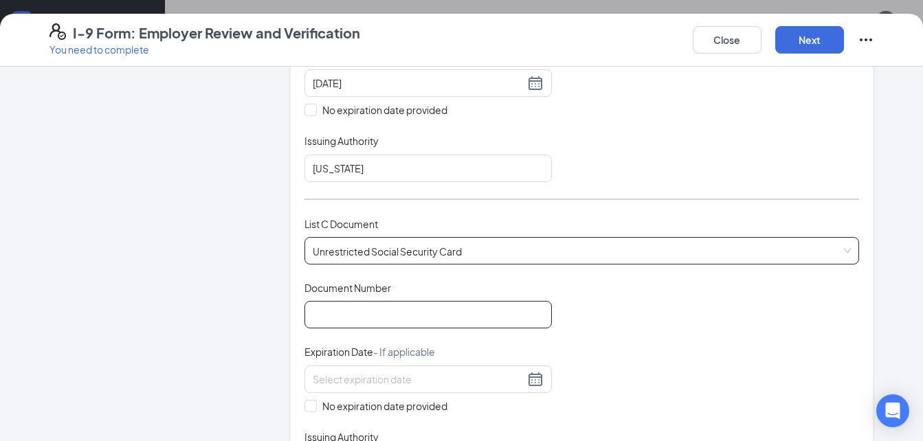
click at [324, 321] on input "Document Number" at bounding box center [427, 314] width 247 height 27
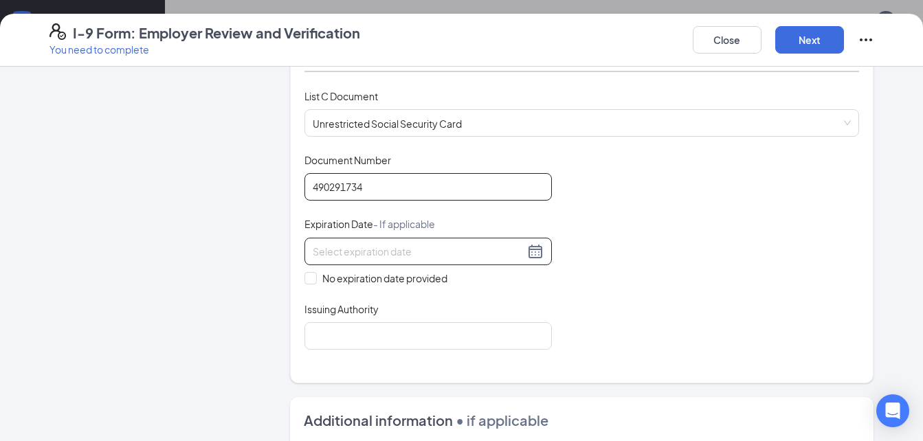
scroll to position [550, 0]
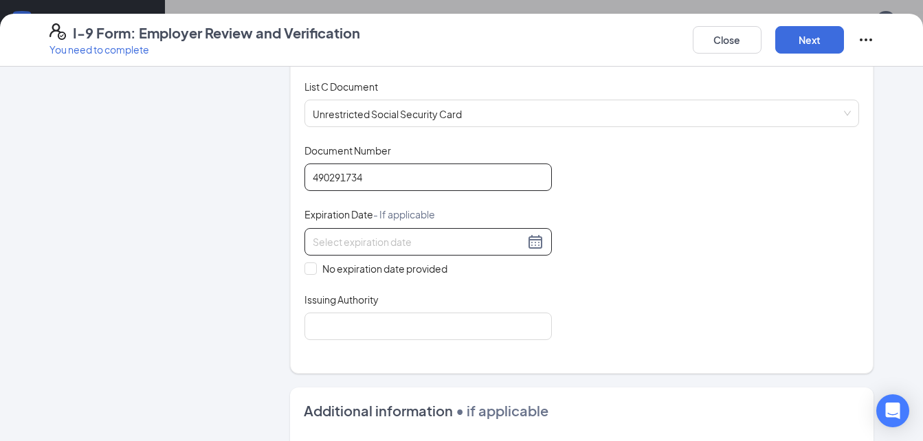
type input "490291734"
click at [385, 240] on input at bounding box center [419, 241] width 212 height 15
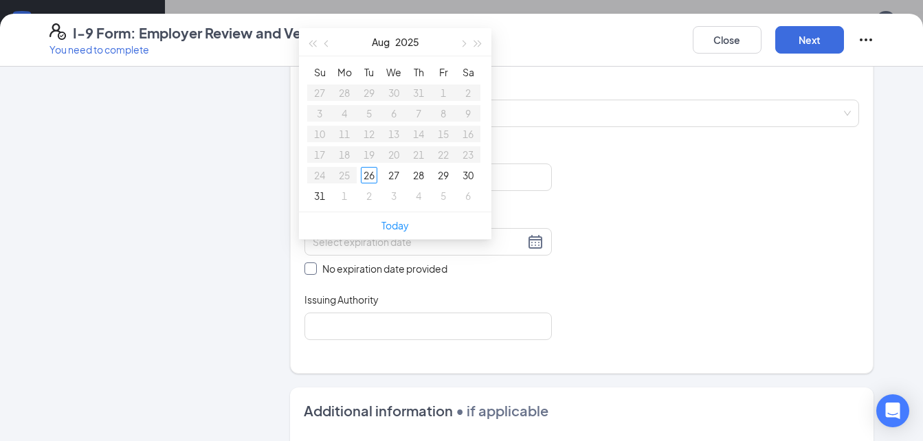
click at [306, 273] on span at bounding box center [310, 268] width 12 height 12
click at [306, 272] on input "No expiration date provided" at bounding box center [309, 267] width 10 height 10
checkbox input "true"
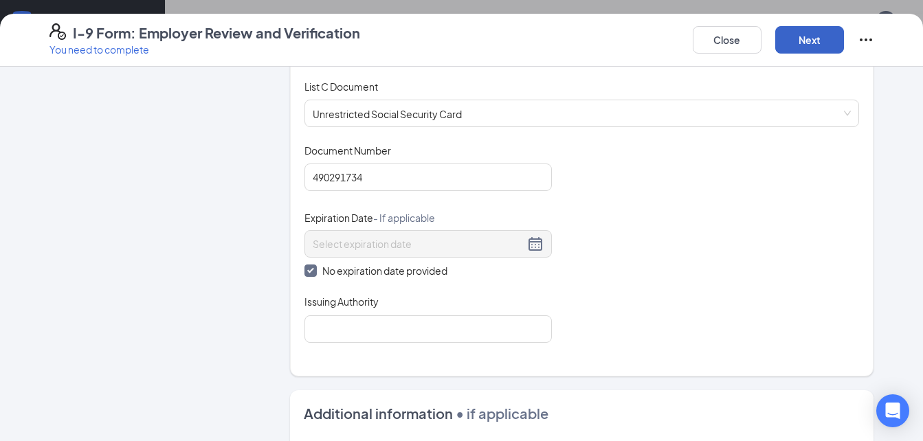
click at [822, 35] on button "Next" at bounding box center [809, 39] width 69 height 27
click at [351, 335] on input "Issuing Authority" at bounding box center [427, 328] width 247 height 27
type input "[GEOGRAPHIC_DATA]"
click at [824, 36] on button "Next" at bounding box center [809, 39] width 69 height 27
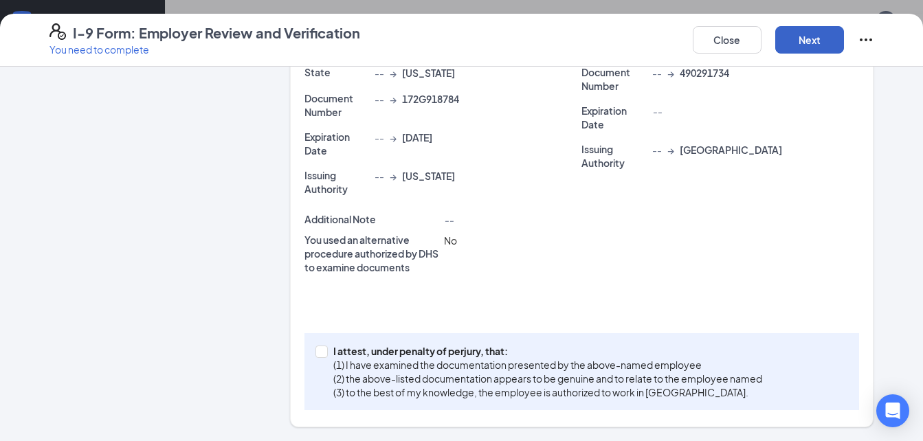
scroll to position [363, 0]
click at [319, 357] on span at bounding box center [321, 352] width 12 height 12
click at [319, 355] on input "I attest, under penalty of [PERSON_NAME], that: (1) I have examined the documen…" at bounding box center [320, 351] width 10 height 10
checkbox input "true"
click at [804, 49] on button "Next" at bounding box center [809, 39] width 69 height 27
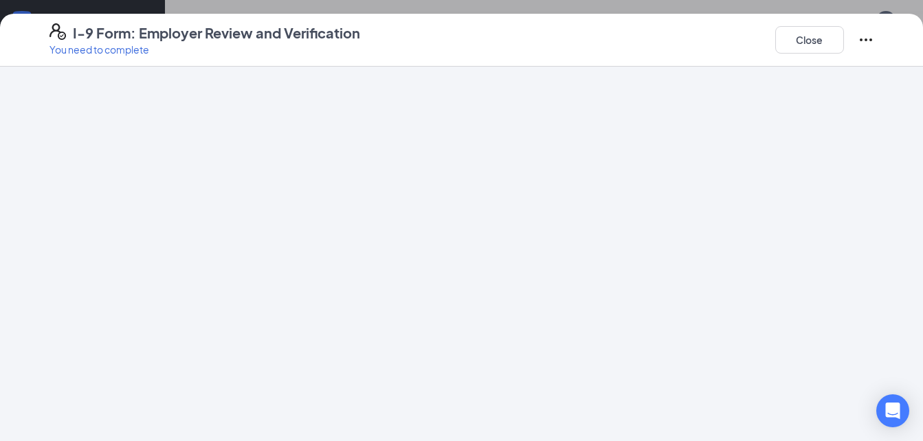
scroll to position [0, 0]
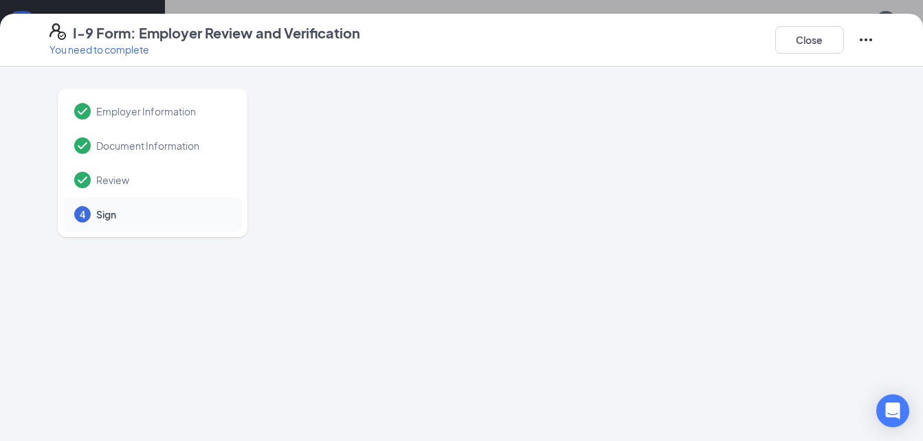
click at [459, 195] on div "I-9 Form: Employer Review and Verification You need to complete Close Employer …" at bounding box center [461, 220] width 923 height 441
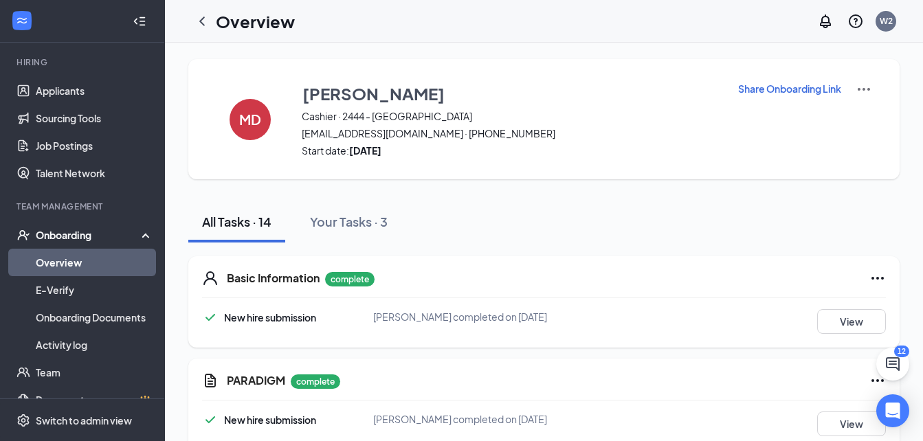
click at [89, 254] on link "Overview" at bounding box center [94, 262] width 117 height 27
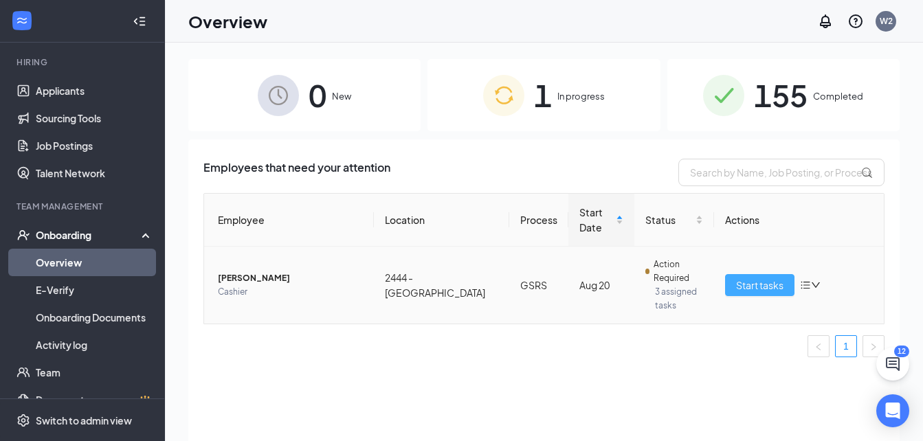
drag, startPoint x: 753, startPoint y: 258, endPoint x: 319, endPoint y: 262, distance: 433.5
click at [752, 278] on span "Start tasks" at bounding box center [759, 285] width 47 height 15
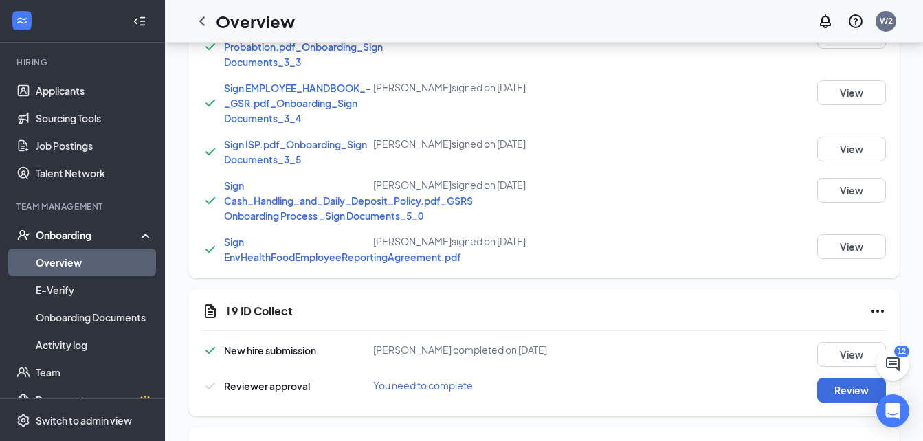
scroll to position [756, 0]
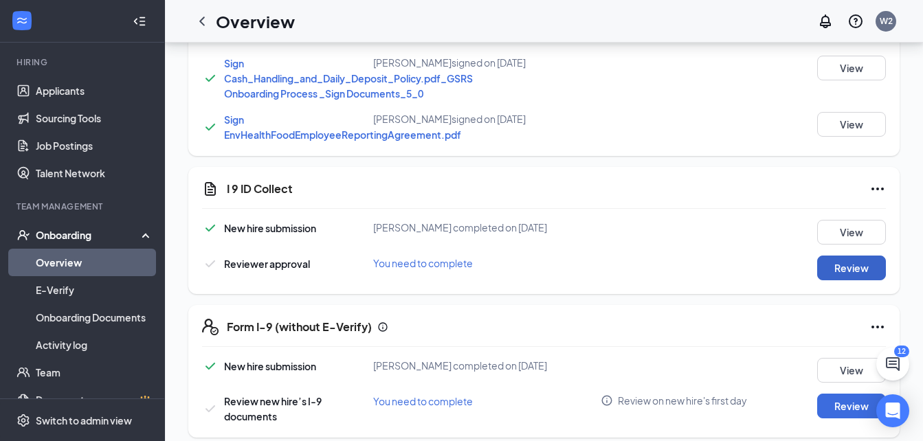
click at [837, 280] on button "Review" at bounding box center [851, 268] width 69 height 25
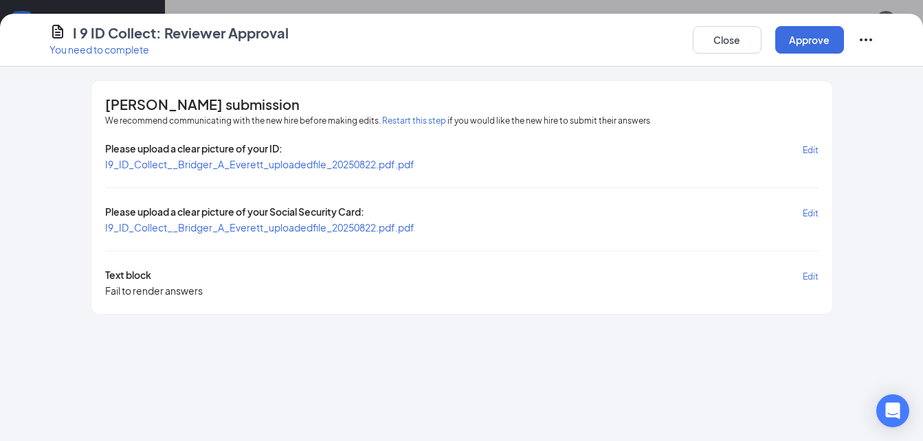
scroll to position [824, 0]
click at [375, 168] on span "I9_ID_Collect__Bridger_A_Everett_uploadedfile_20250822.pdf.pdf" at bounding box center [259, 164] width 309 height 12
click at [319, 229] on span "I9_ID_Collect__Bridger_A_Everett_uploadedfile_20250822.pdf.pdf" at bounding box center [259, 227] width 309 height 12
click at [798, 43] on button "Approve" at bounding box center [809, 39] width 69 height 27
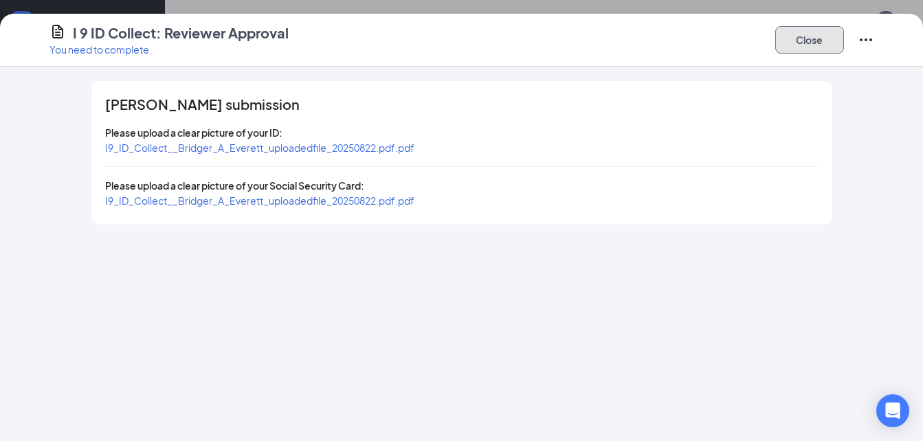
click at [798, 43] on button "Close" at bounding box center [809, 39] width 69 height 27
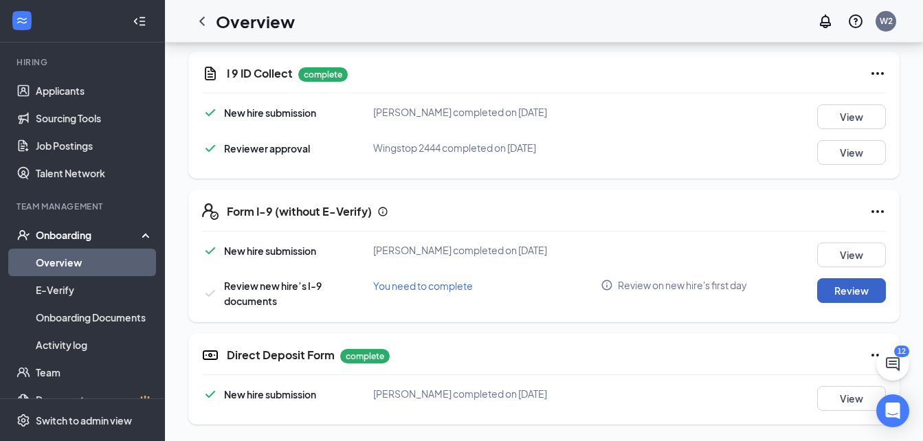
click at [853, 295] on button "Review" at bounding box center [851, 290] width 69 height 25
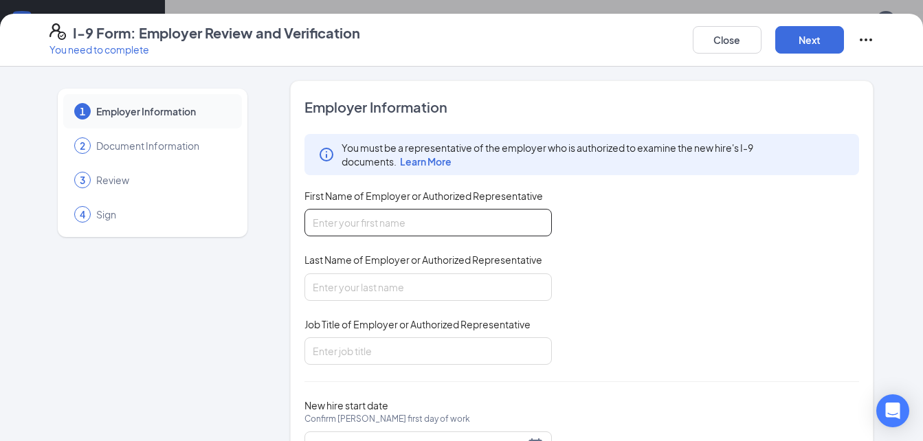
click at [354, 224] on input "First Name of Employer or Authorized Representative" at bounding box center [427, 222] width 247 height 27
type input "[PERSON_NAME]"
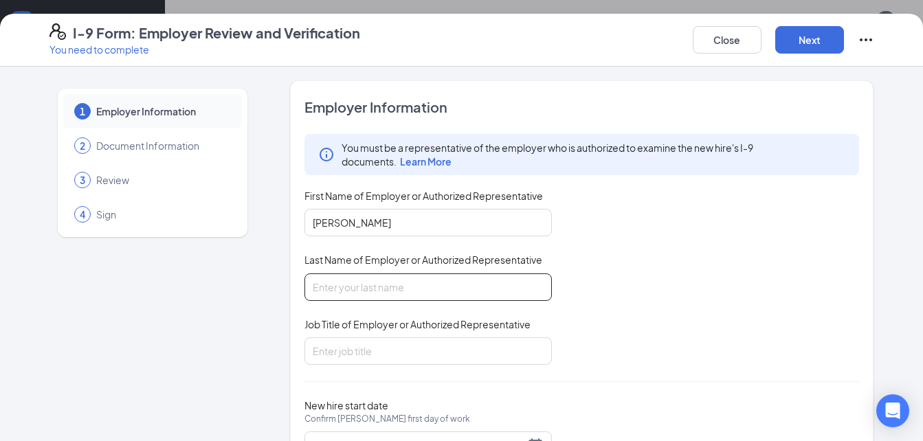
click at [327, 288] on input "Last Name of Employer or Authorized Representative" at bounding box center [427, 286] width 247 height 27
type input "[PERSON_NAME]"
click at [337, 350] on input "Job Title of Employer or Authorized Representative" at bounding box center [427, 350] width 247 height 27
type input "general manager"
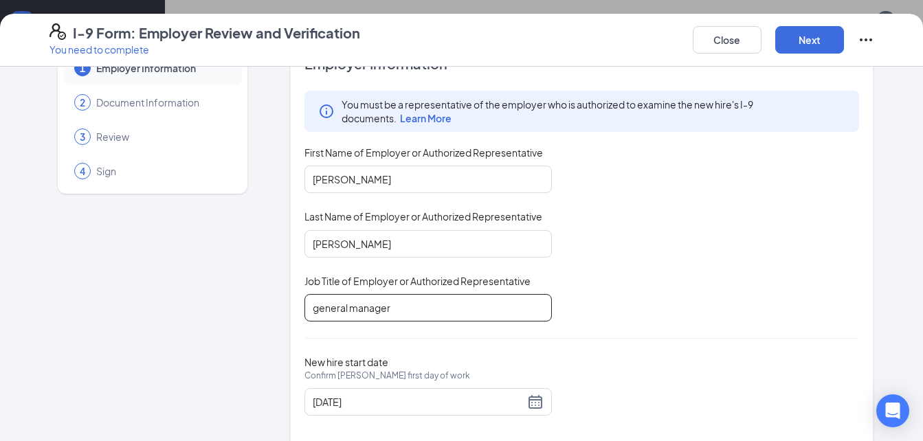
scroll to position [65, 0]
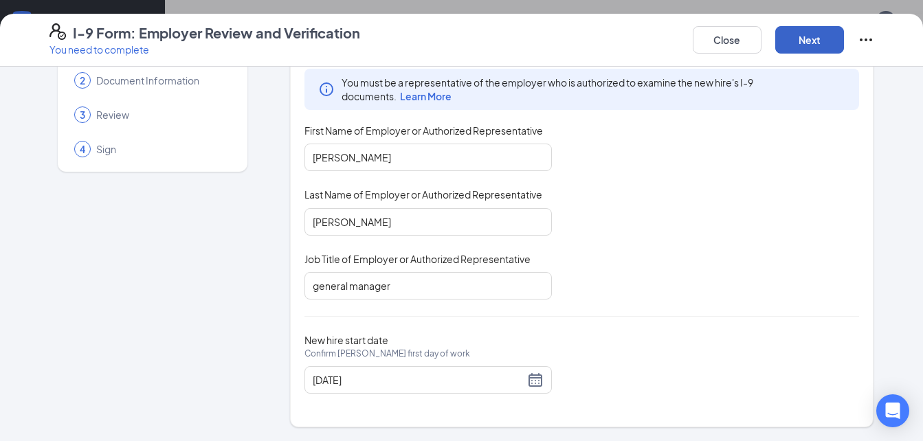
click at [813, 34] on button "Next" at bounding box center [809, 39] width 69 height 27
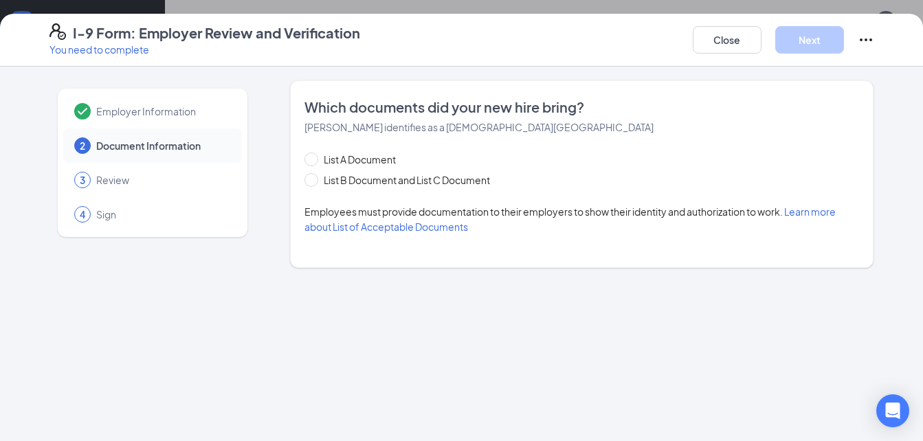
scroll to position [0, 0]
click at [308, 180] on input "List B Document and List C Document" at bounding box center [309, 178] width 10 height 10
radio input "true"
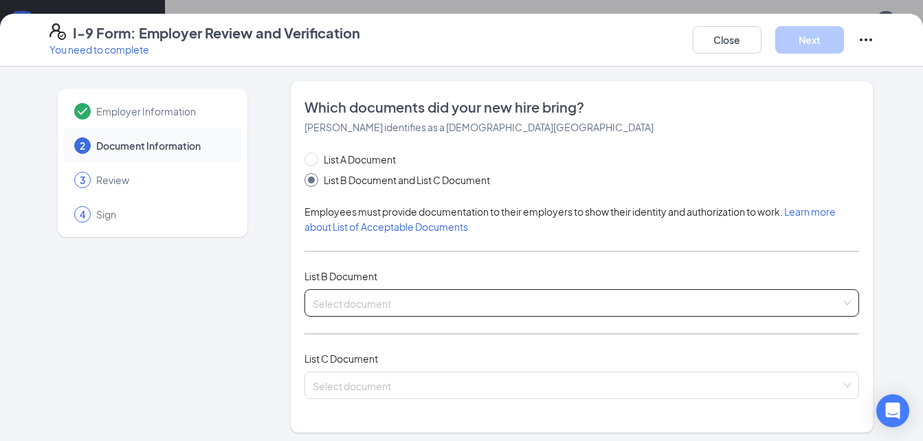
click at [335, 304] on input "search" at bounding box center [577, 300] width 529 height 21
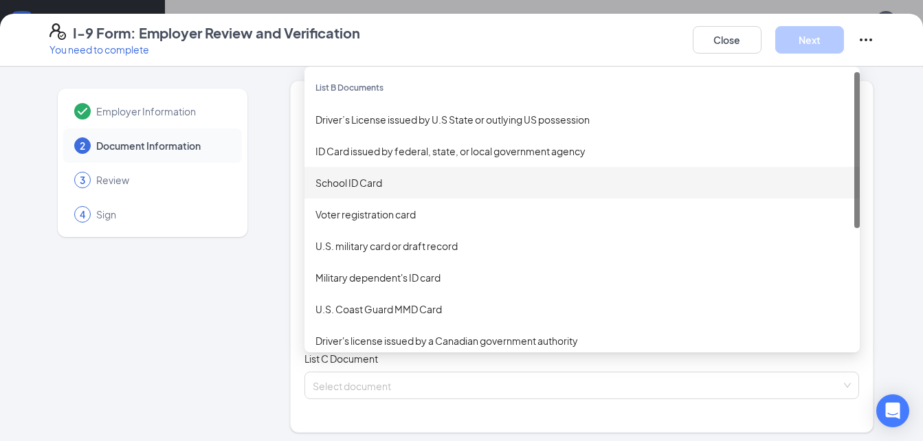
click at [341, 177] on div "School ID Card" at bounding box center [581, 182] width 533 height 15
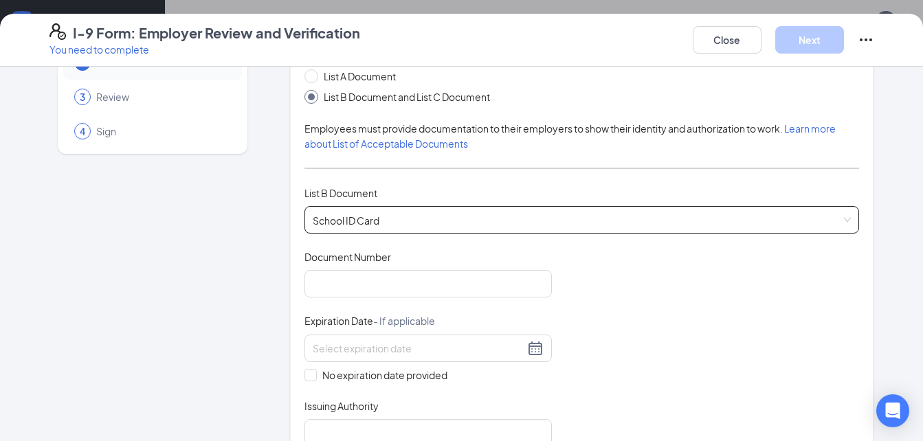
scroll to position [137, 0]
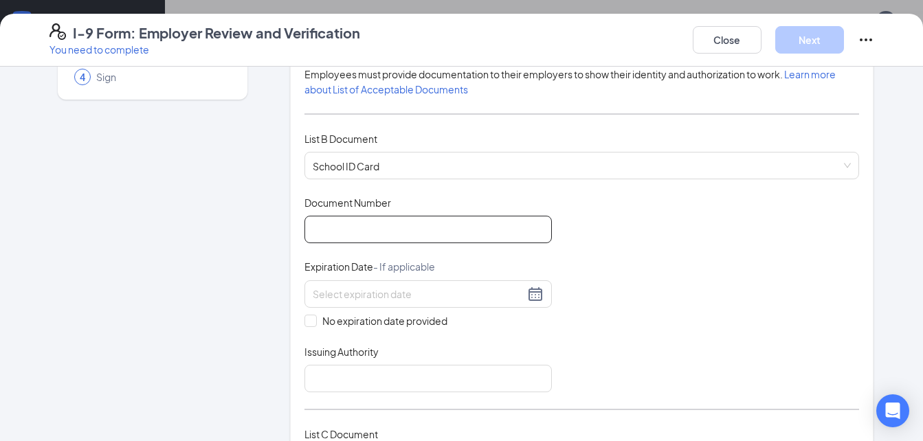
click at [332, 240] on input "Document Number" at bounding box center [427, 229] width 247 height 27
type input "9456456234"
click at [305, 324] on span at bounding box center [310, 321] width 12 height 12
click at [305, 324] on input "No expiration date provided" at bounding box center [309, 320] width 10 height 10
checkbox input "true"
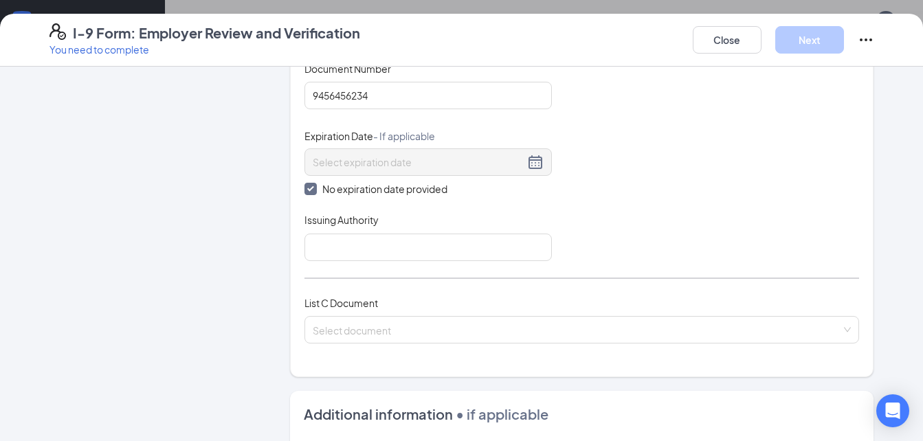
scroll to position [275, 0]
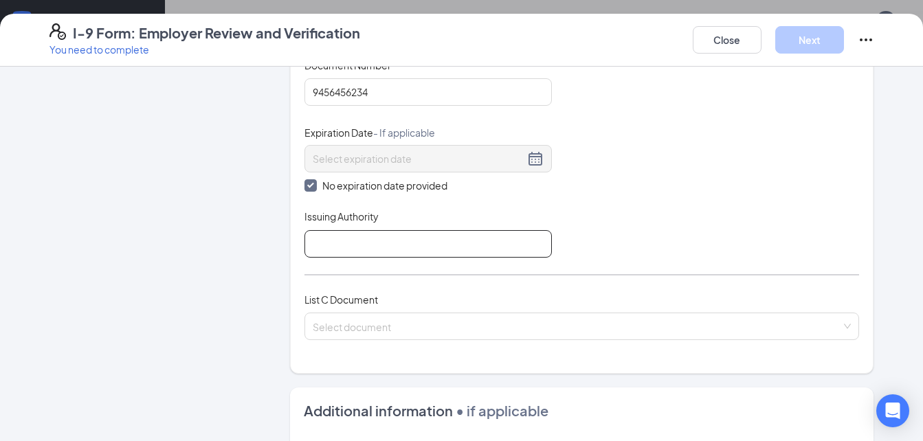
click at [361, 242] on input "Issuing Authority" at bounding box center [427, 243] width 247 height 27
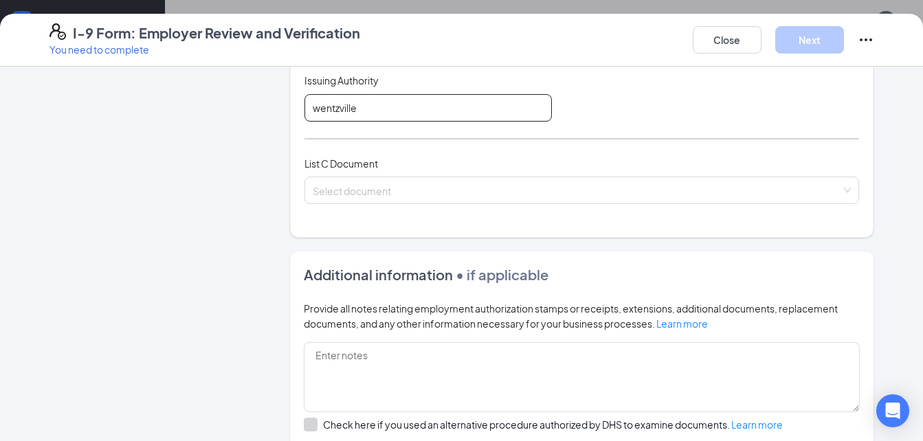
scroll to position [412, 0]
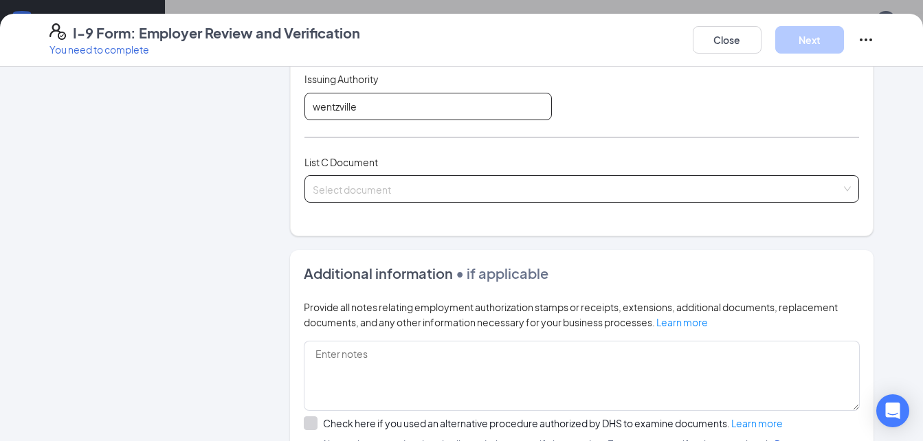
type input "wentzville"
click at [337, 185] on input "search" at bounding box center [577, 186] width 529 height 21
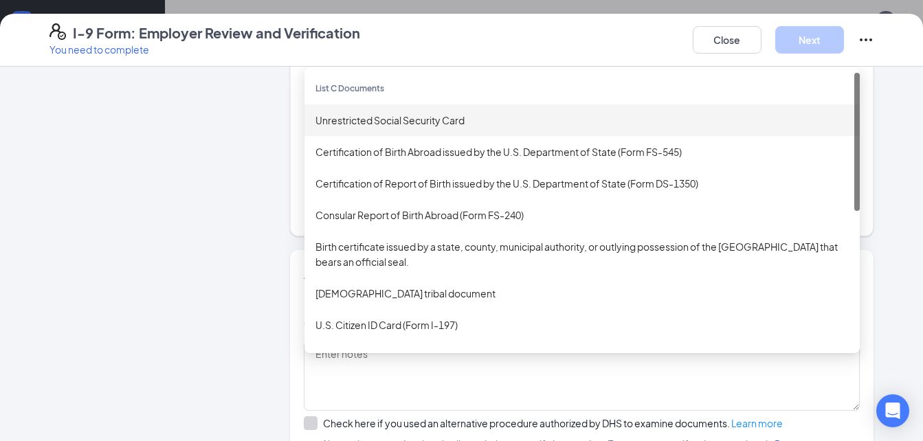
click at [368, 119] on div "Unrestricted Social Security Card" at bounding box center [581, 120] width 533 height 15
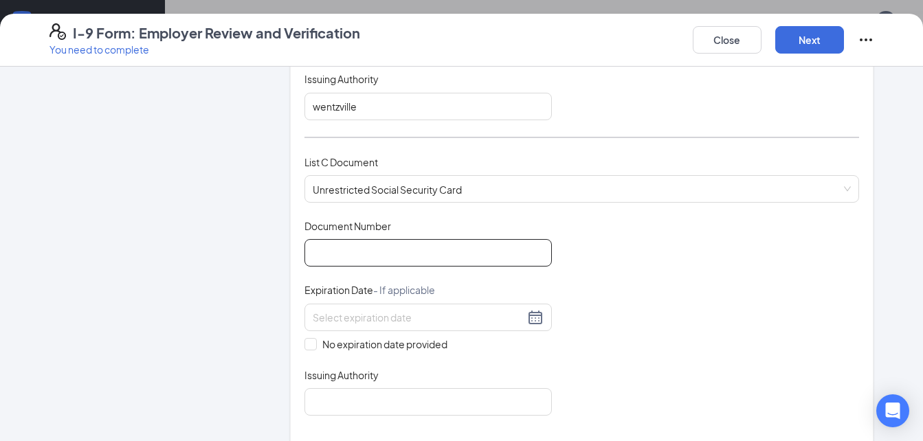
click at [339, 259] on input "Document Number" at bounding box center [427, 252] width 247 height 27
type input "647137970"
click at [304, 341] on input "No expiration date provided" at bounding box center [309, 343] width 10 height 10
checkbox input "true"
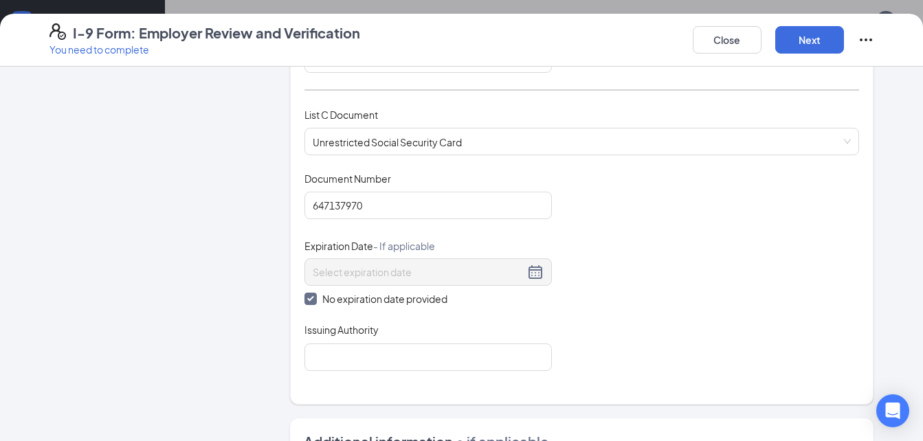
scroll to position [481, 0]
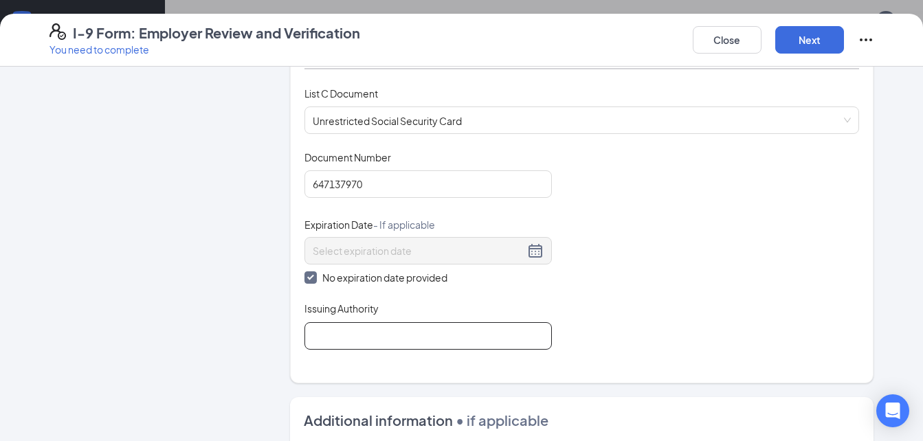
click at [308, 335] on input "Issuing Authority" at bounding box center [427, 335] width 247 height 27
type input "[GEOGRAPHIC_DATA]"
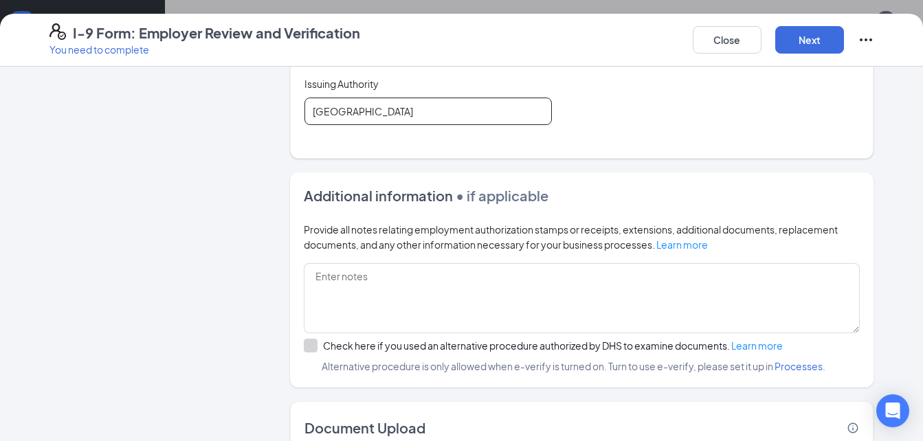
scroll to position [756, 0]
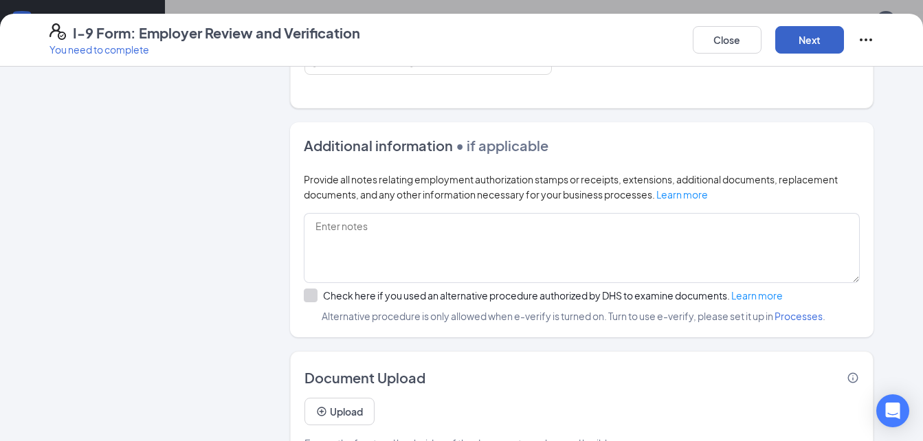
click at [822, 27] on button "Next" at bounding box center [809, 39] width 69 height 27
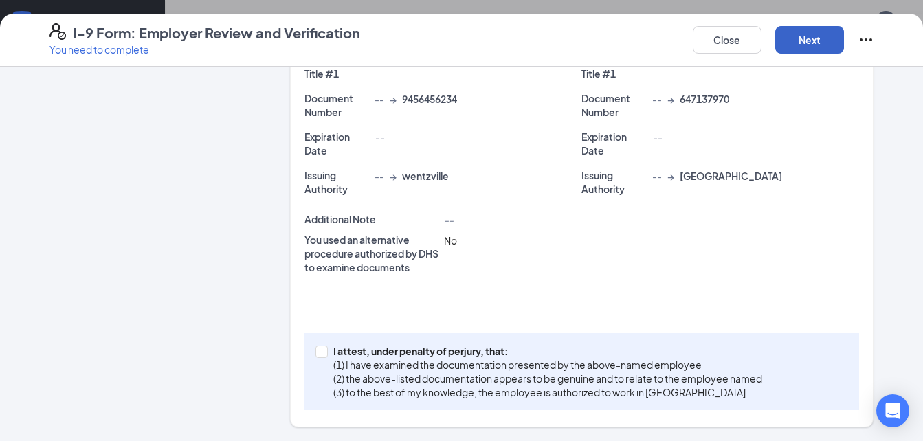
scroll to position [337, 0]
drag, startPoint x: 317, startPoint y: 350, endPoint x: 567, endPoint y: 199, distance: 291.8
click at [332, 337] on div "I attest, under penalty of [PERSON_NAME], that: (1) I have examined the documen…" at bounding box center [581, 371] width 555 height 77
click at [795, 34] on button "Next" at bounding box center [809, 39] width 69 height 27
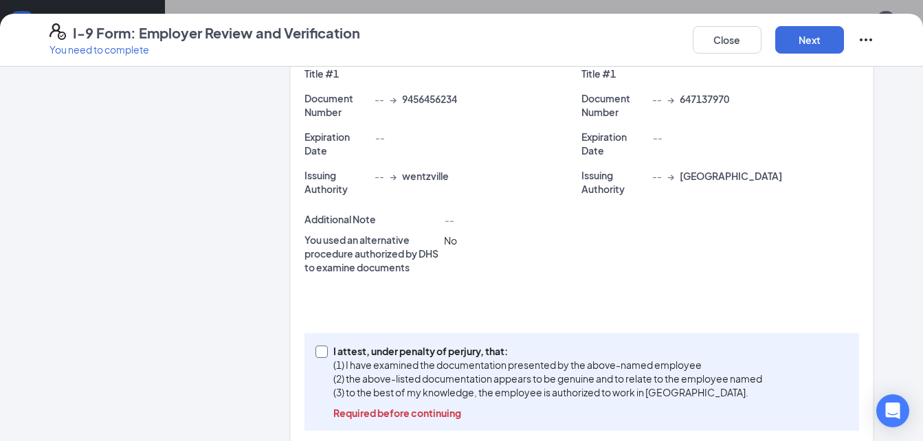
drag, startPoint x: 318, startPoint y: 347, endPoint x: 401, endPoint y: 322, distance: 86.7
click at [321, 348] on span at bounding box center [321, 352] width 12 height 12
click at [321, 348] on input "I attest, under penalty of [PERSON_NAME], that: (1) I have examined the documen…" at bounding box center [320, 351] width 10 height 10
checkbox input "true"
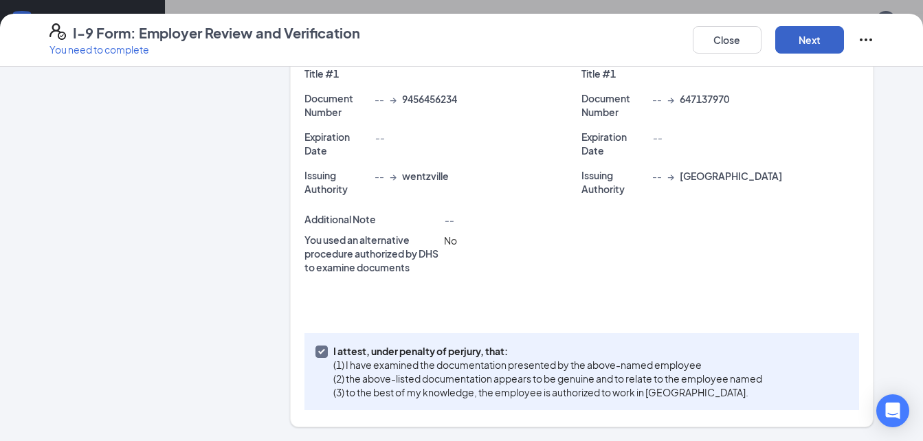
click at [806, 33] on button "Next" at bounding box center [809, 39] width 69 height 27
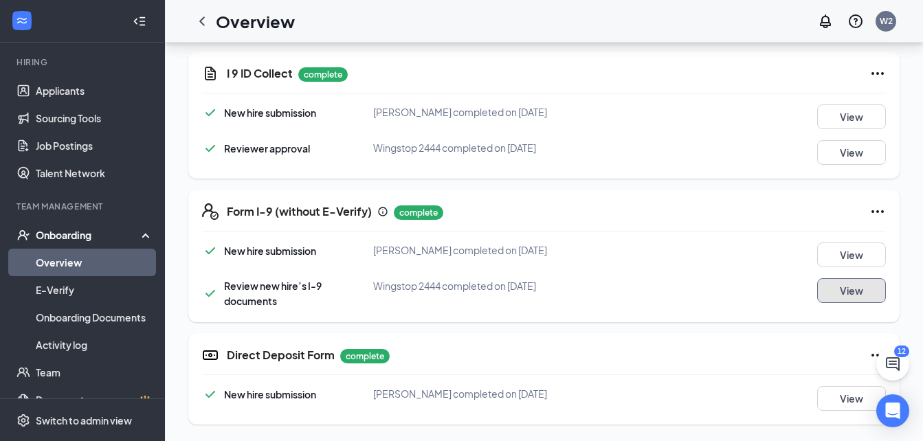
scroll to position [474, 0]
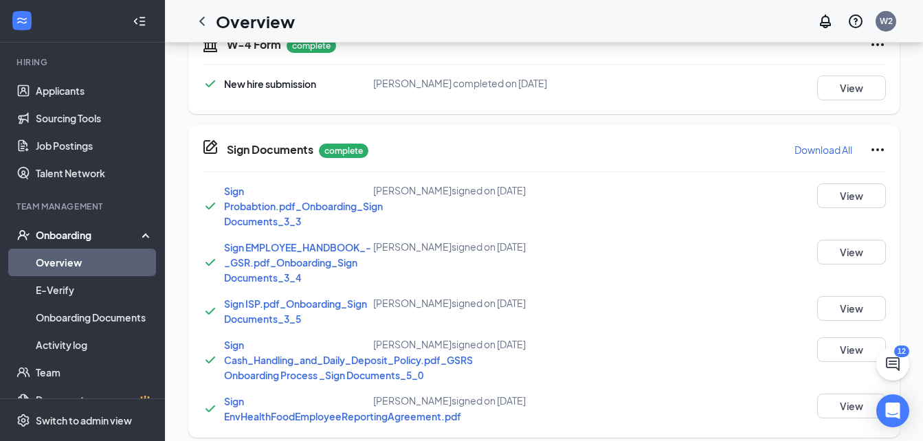
click at [62, 264] on link "Overview" at bounding box center [94, 262] width 117 height 27
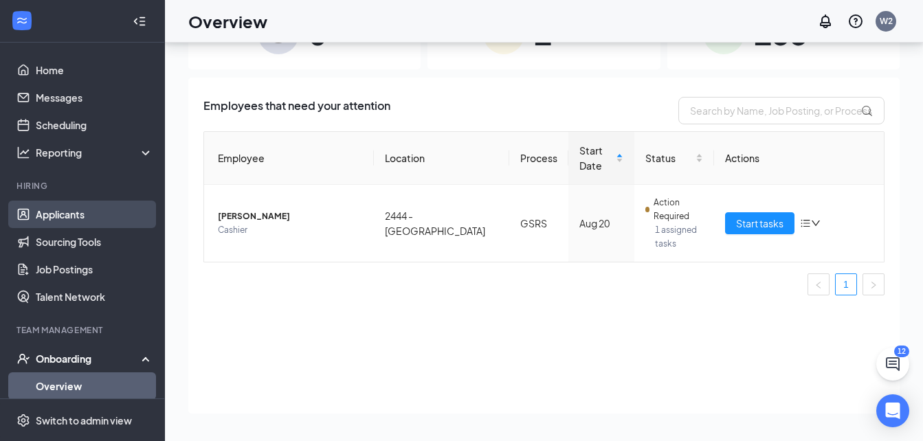
click at [53, 210] on link "Applicants" at bounding box center [94, 214] width 117 height 27
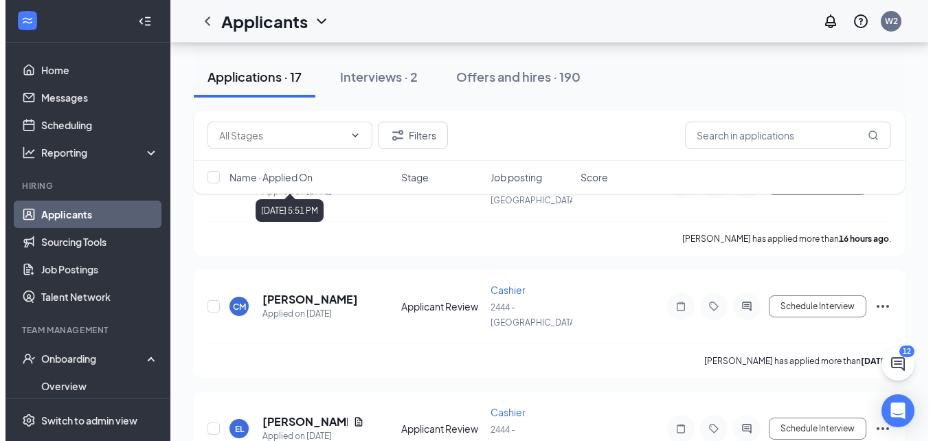
scroll to position [206, 0]
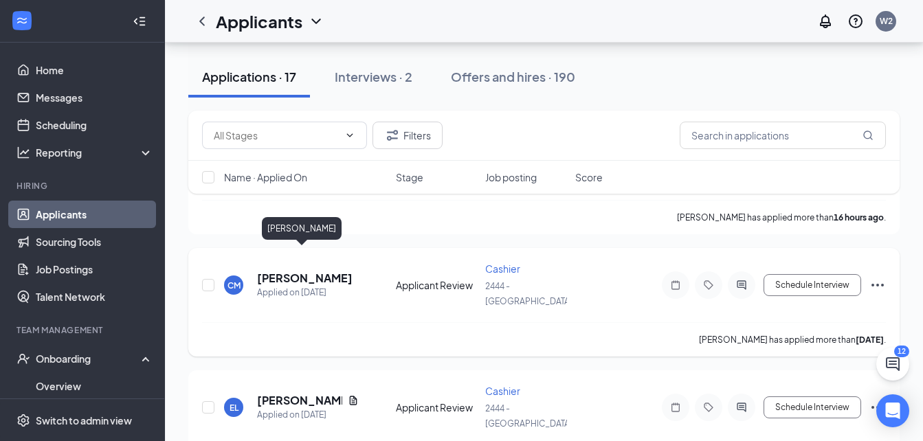
click at [310, 271] on h5 "[PERSON_NAME]" at bounding box center [304, 278] width 95 height 15
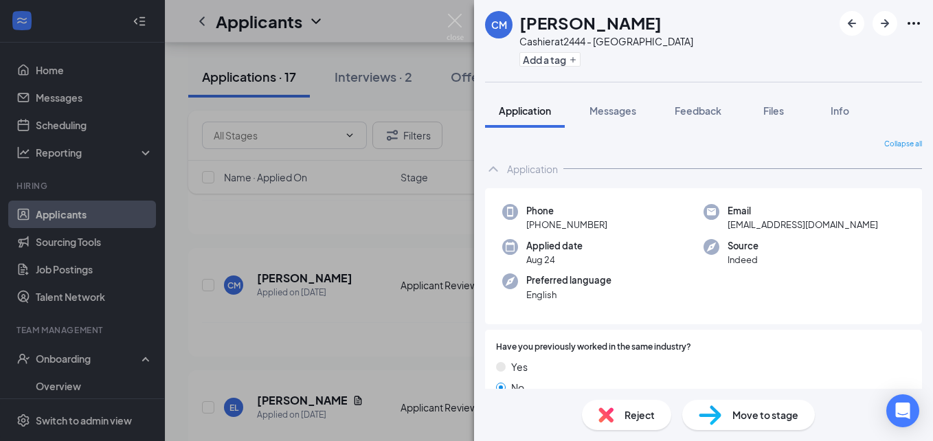
click at [356, 230] on div "CM [PERSON_NAME] Cashier at 2444 - [GEOGRAPHIC_DATA] Add a tag Application Mess…" at bounding box center [466, 220] width 933 height 441
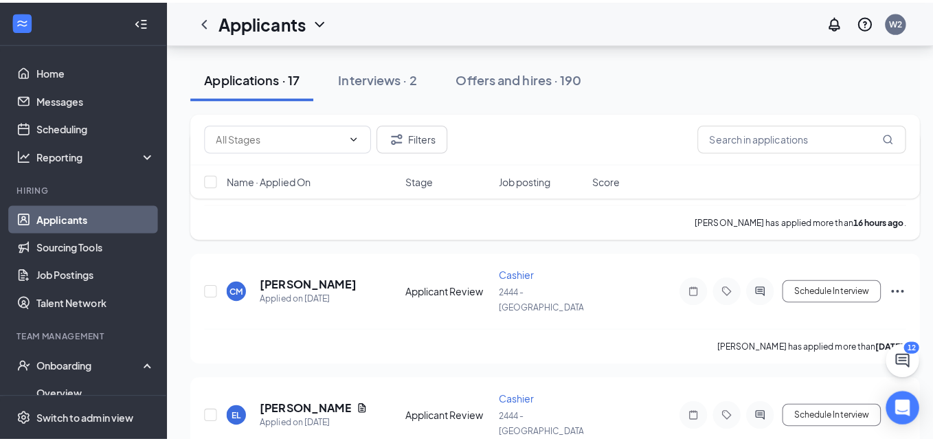
scroll to position [69, 0]
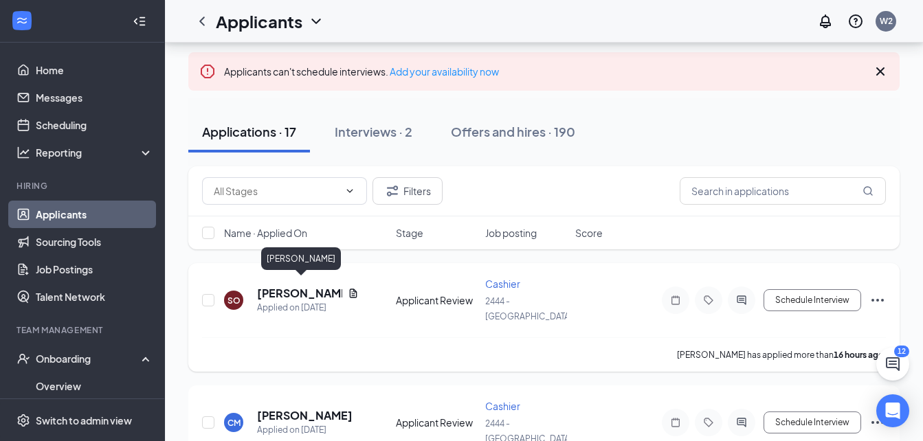
click at [278, 290] on h5 "[PERSON_NAME]" at bounding box center [299, 293] width 85 height 15
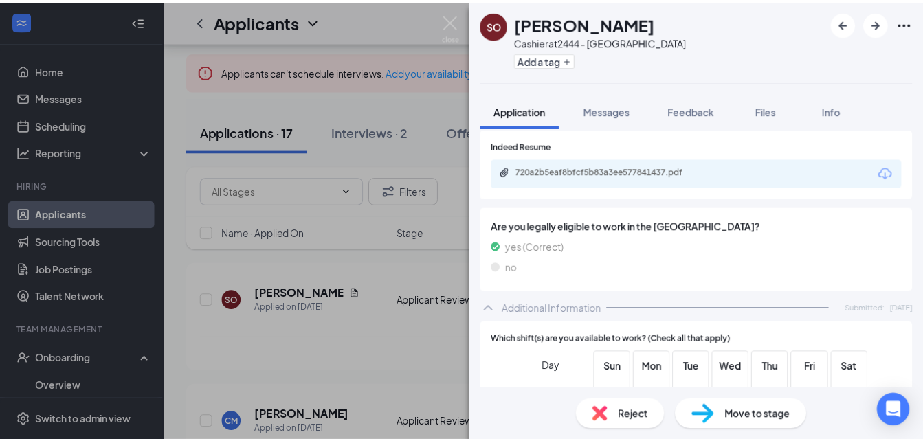
scroll to position [337, 0]
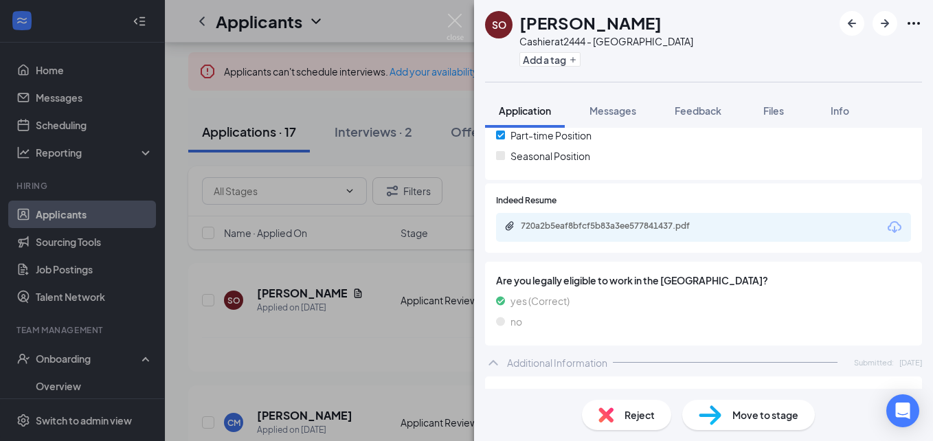
click at [312, 313] on div "SO [PERSON_NAME] at 2444 - [GEOGRAPHIC_DATA] Add a tag Application Messages Fee…" at bounding box center [466, 220] width 933 height 441
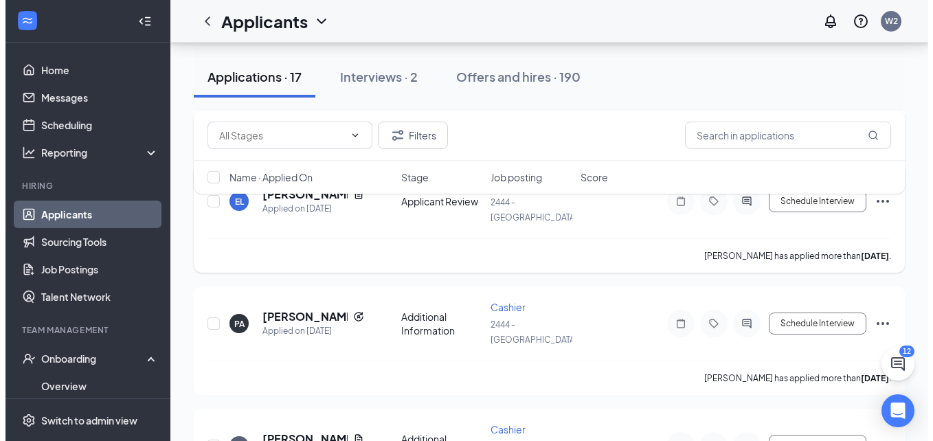
scroll to position [343, 0]
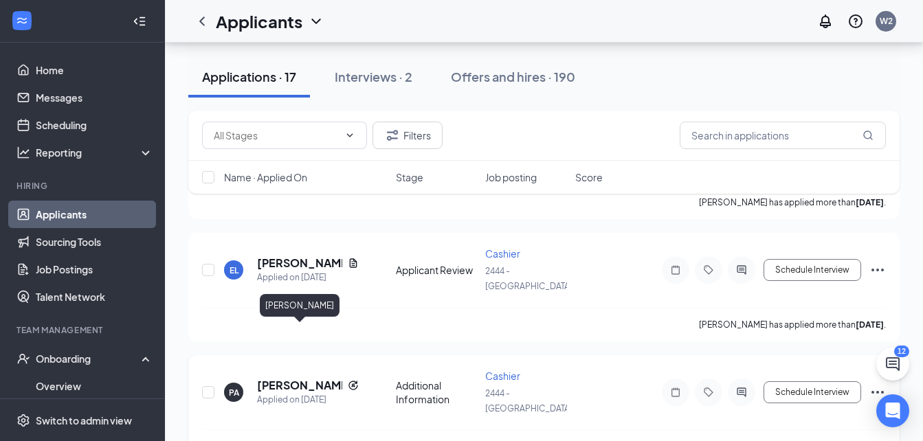
click at [290, 378] on h5 "[PERSON_NAME]" at bounding box center [299, 385] width 85 height 15
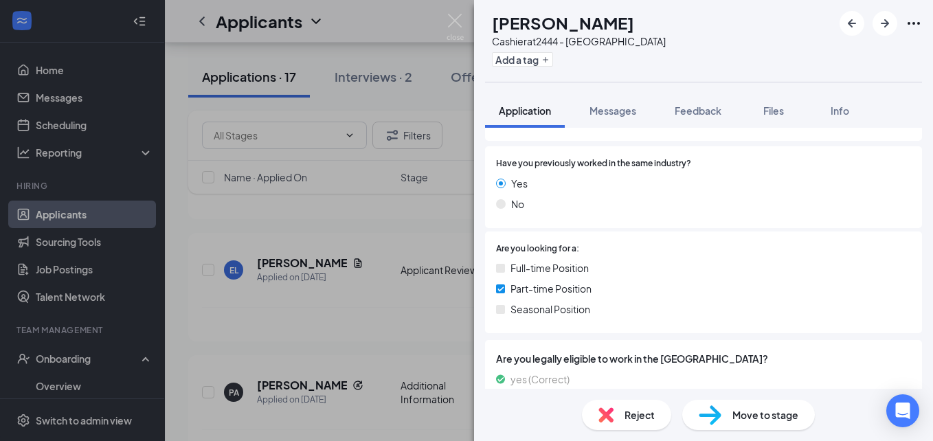
scroll to position [289, 0]
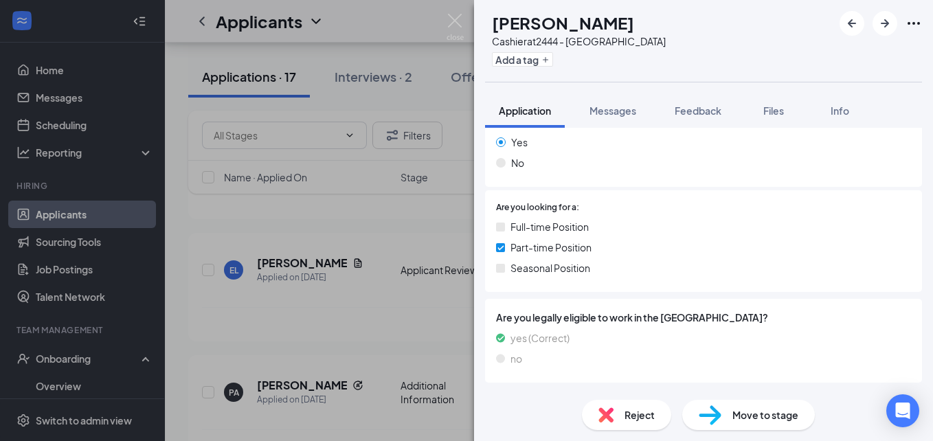
click at [485, 11] on div "PA" at bounding box center [485, 11] width 0 height 0
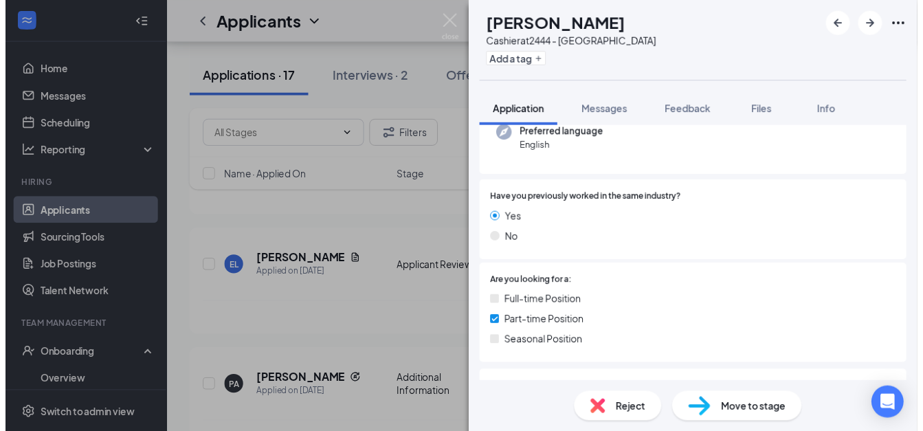
scroll to position [0, 0]
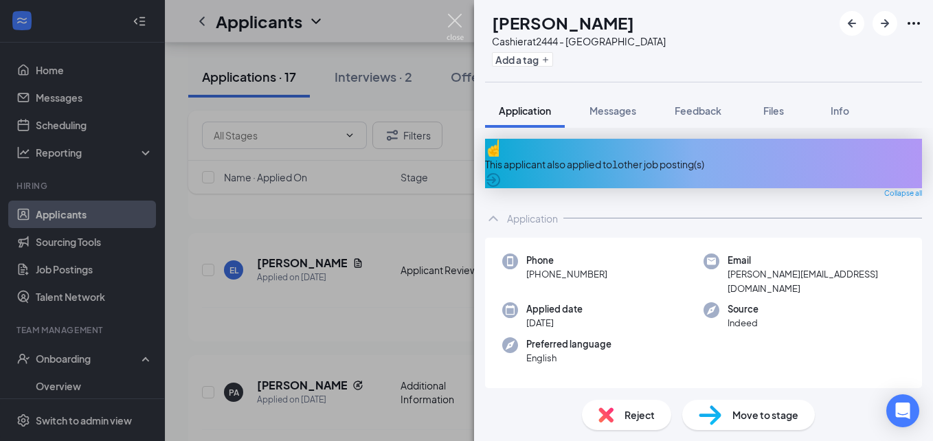
click at [452, 26] on img at bounding box center [455, 27] width 17 height 27
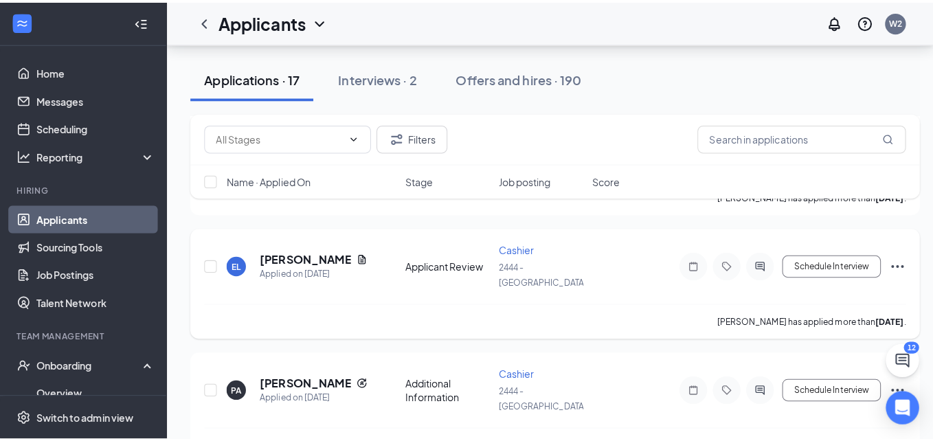
scroll to position [481, 0]
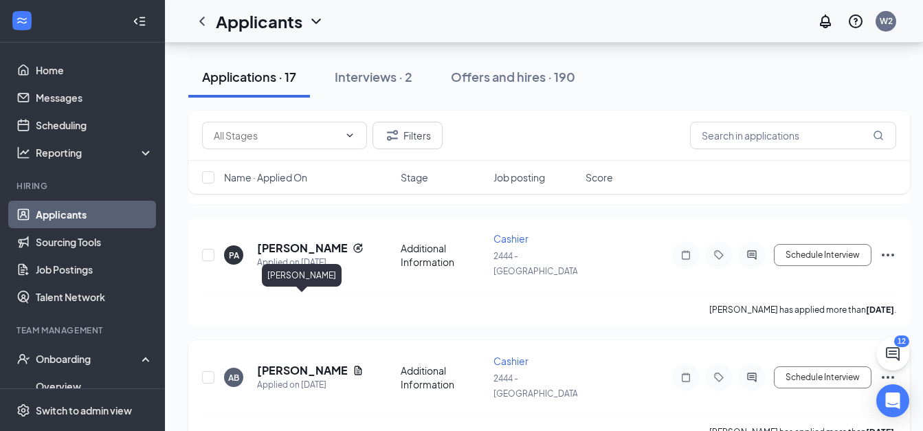
click at [280, 363] on h5 "[PERSON_NAME]" at bounding box center [302, 370] width 90 height 15
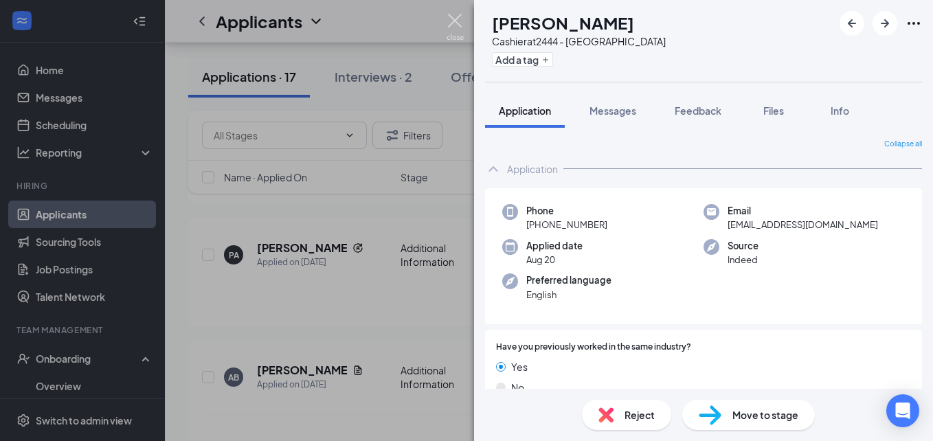
click at [456, 18] on img at bounding box center [455, 27] width 17 height 27
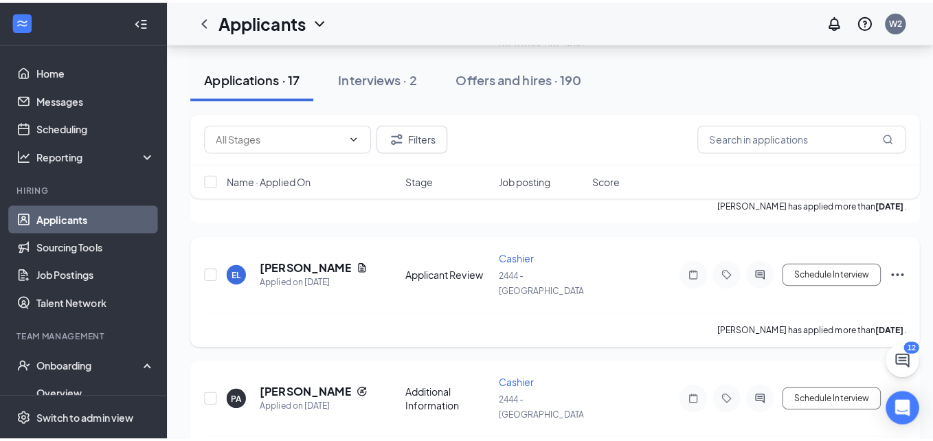
scroll to position [343, 0]
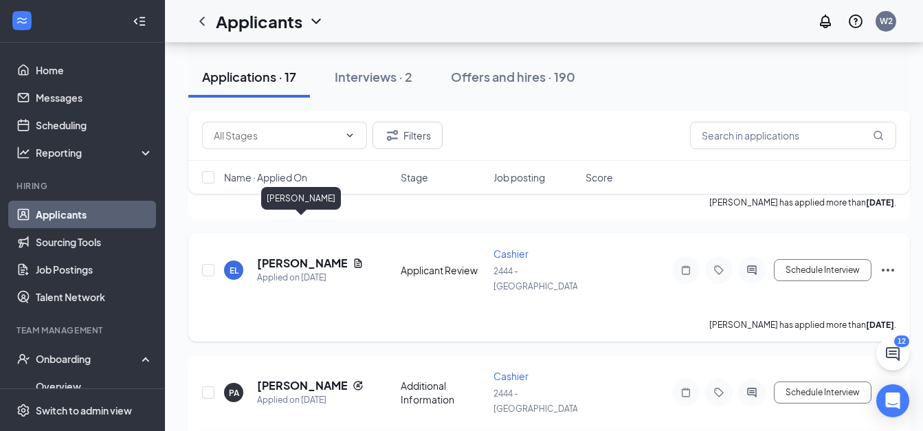
click at [289, 256] on h5 "[PERSON_NAME]" at bounding box center [302, 263] width 90 height 15
